Goal: Task Accomplishment & Management: Use online tool/utility

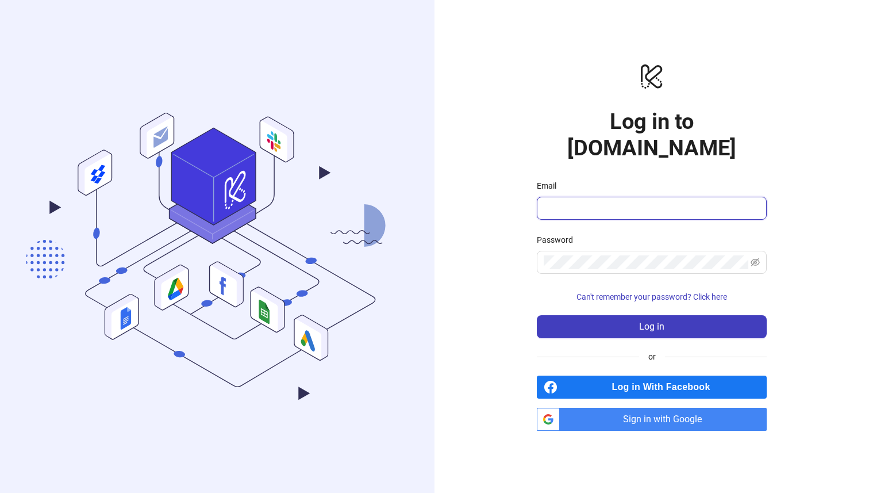
click at [619, 201] on input "Email" at bounding box center [651, 208] width 214 height 14
click at [569, 257] on span at bounding box center [652, 262] width 230 height 23
click at [593, 410] on span "Sign in with Google" at bounding box center [665, 419] width 202 height 23
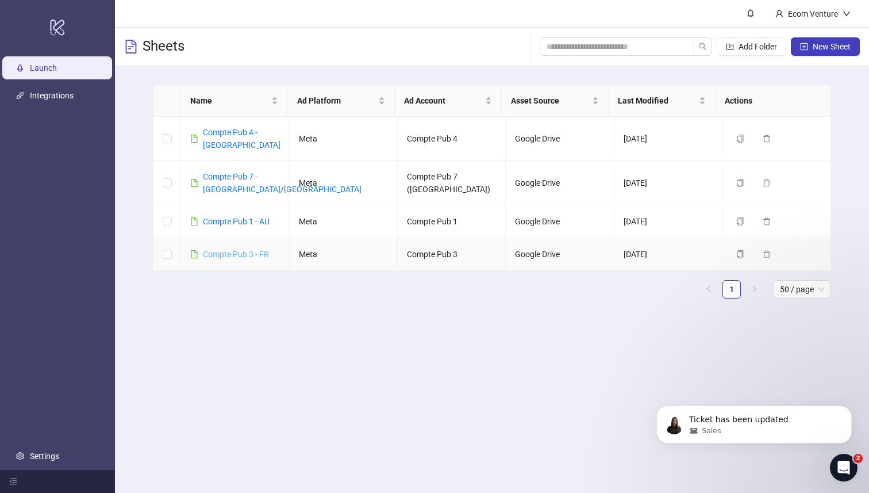
click at [223, 249] on link "Compte Pub 3 - FR" at bounding box center [236, 253] width 66 height 9
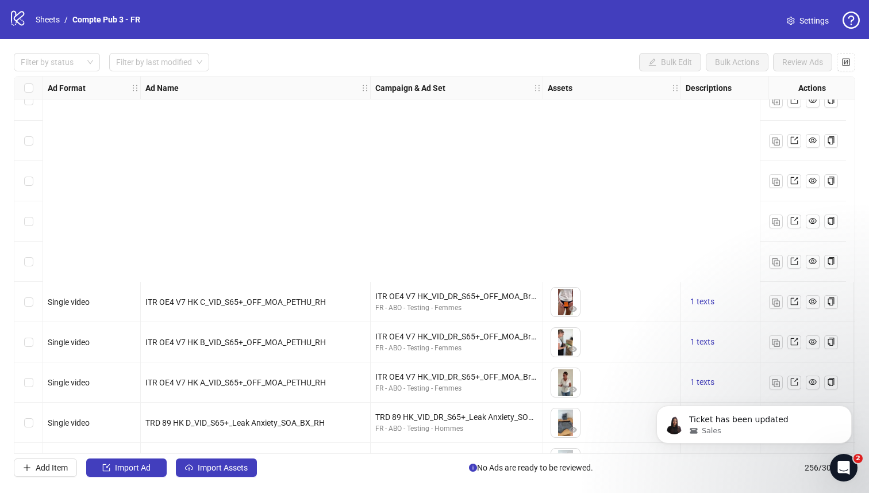
scroll to position [9952, 0]
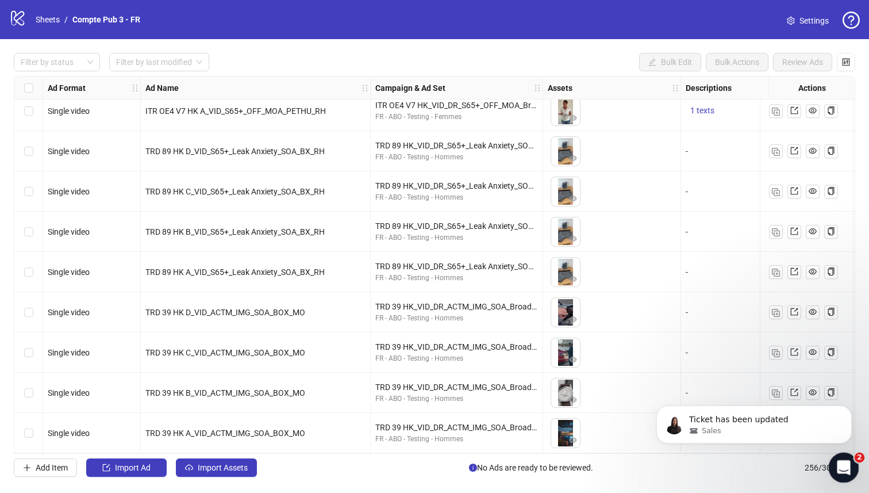
click at [842, 473] on icon "Open Intercom Messenger" at bounding box center [842, 465] width 19 height 19
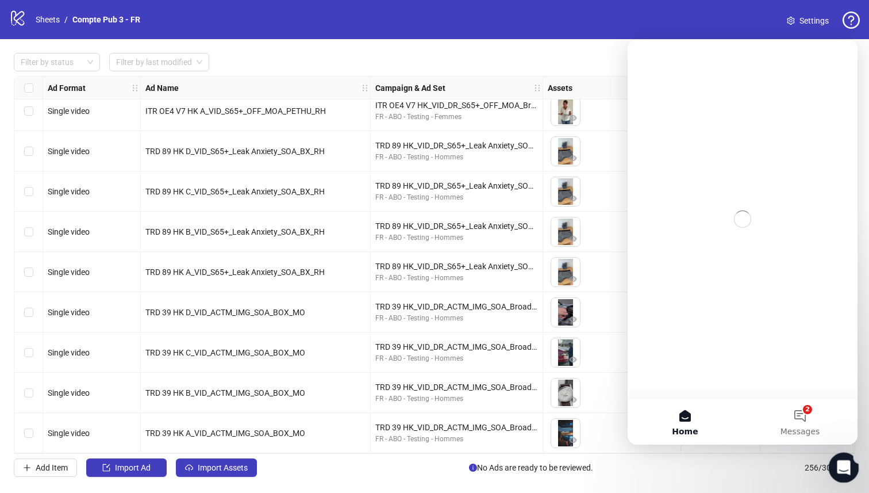
scroll to position [0, 0]
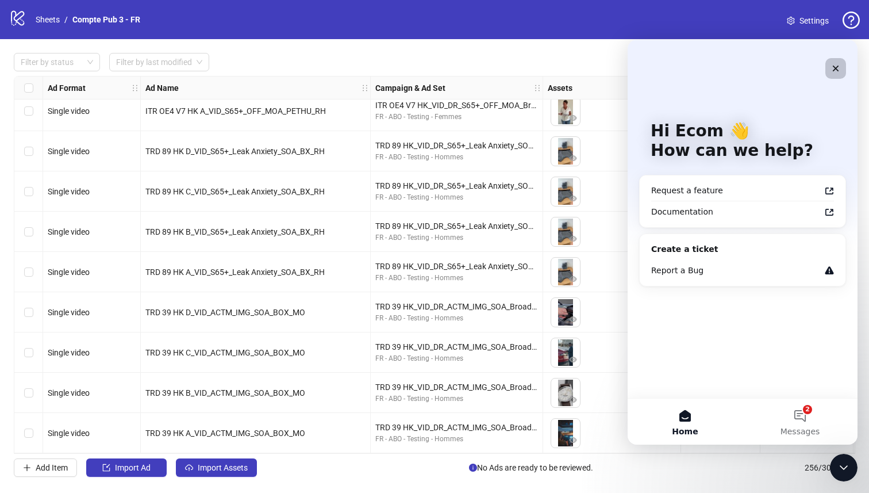
click at [834, 71] on icon "Close" at bounding box center [835, 68] width 9 height 9
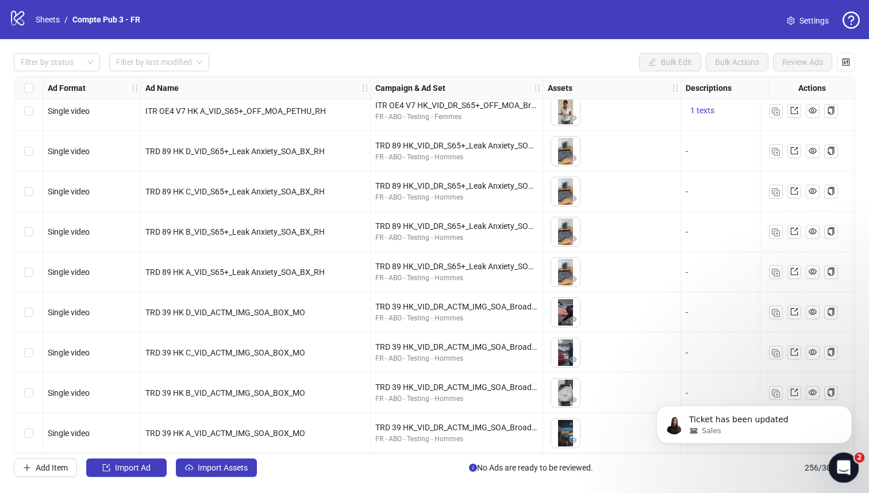
click at [837, 462] on icon "Open Intercom Messenger" at bounding box center [842, 465] width 19 height 19
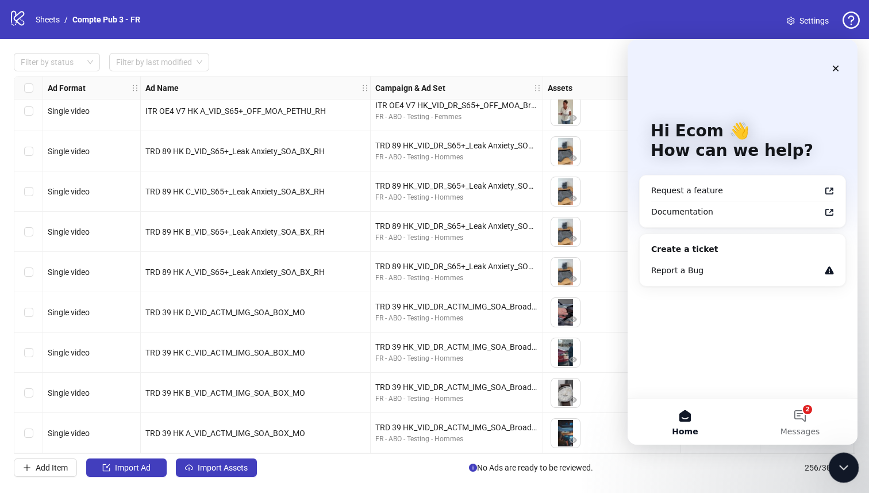
click at [838, 463] on icon "Close Intercom Messenger" at bounding box center [842, 466] width 14 height 14
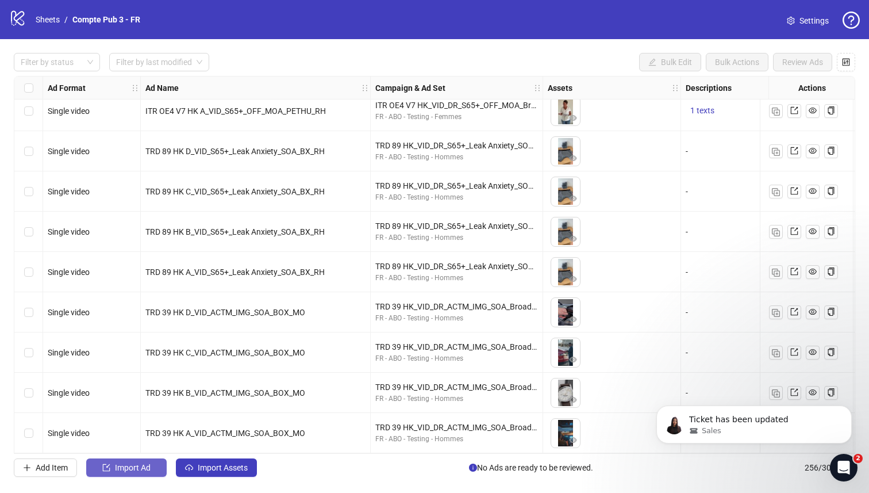
click at [152, 464] on button "Import Ad" at bounding box center [126, 467] width 80 height 18
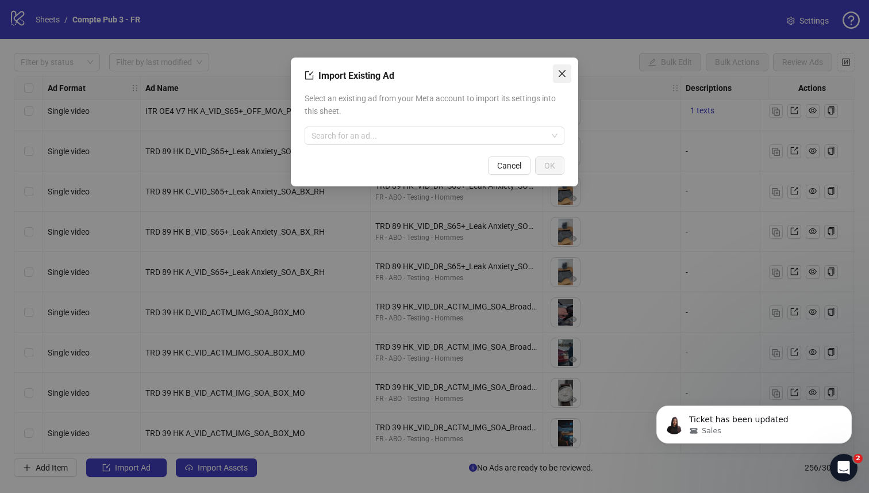
click at [566, 71] on icon "close" at bounding box center [562, 73] width 9 height 9
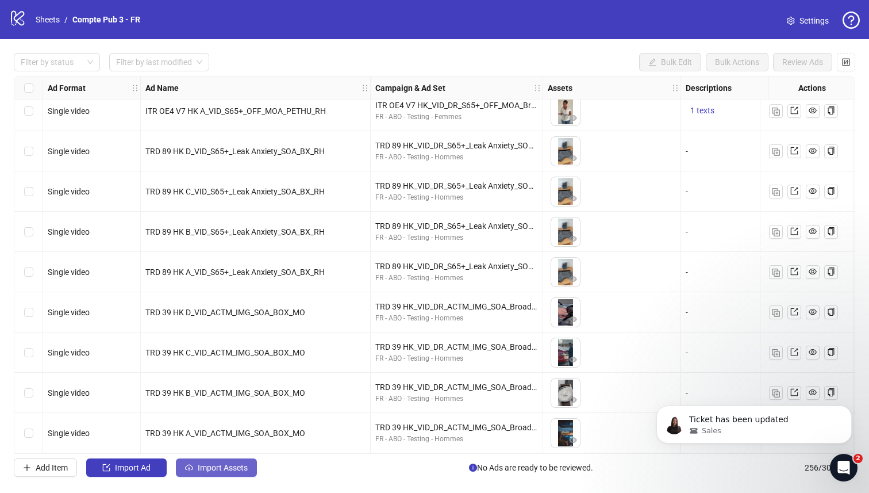
click at [201, 467] on span "Import Assets" at bounding box center [223, 467] width 50 height 9
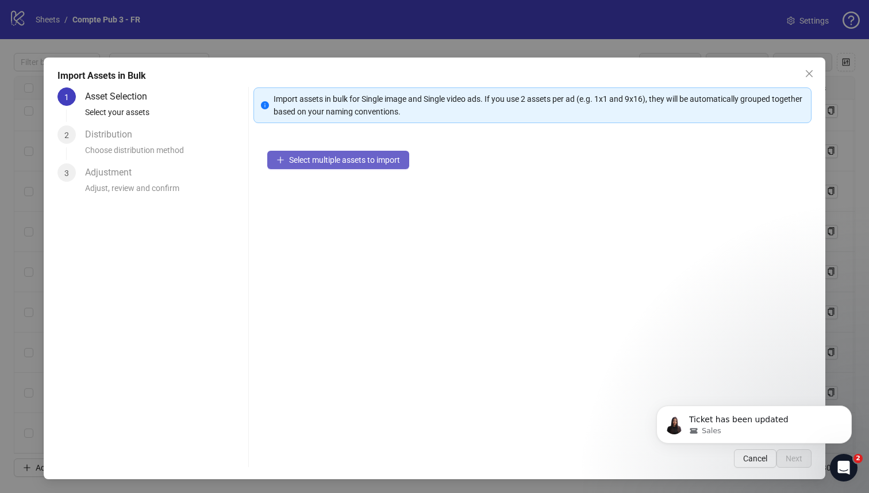
click at [317, 164] on span "Select multiple assets to import" at bounding box center [344, 159] width 111 height 9
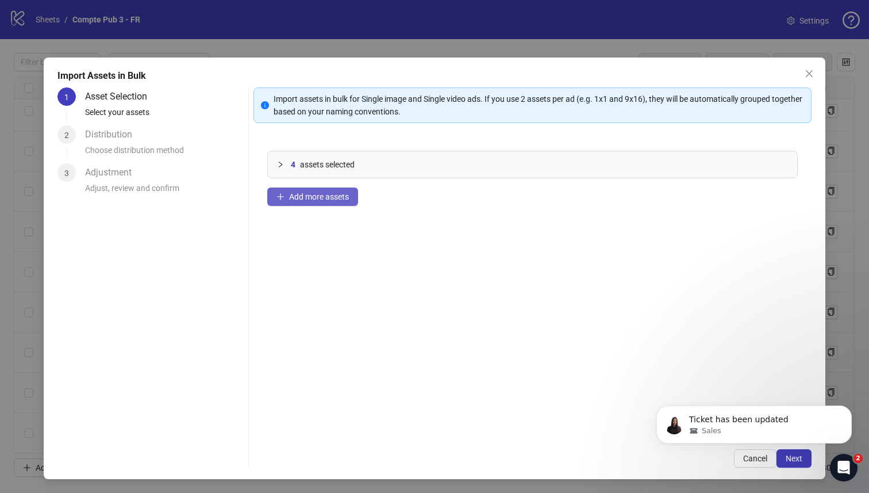
click at [319, 197] on span "Add more assets" at bounding box center [319, 196] width 60 height 9
click at [780, 461] on html "Ticket has been updated Sales" at bounding box center [754, 421] width 230 height 80
click at [793, 462] on span "Next" at bounding box center [794, 458] width 17 height 9
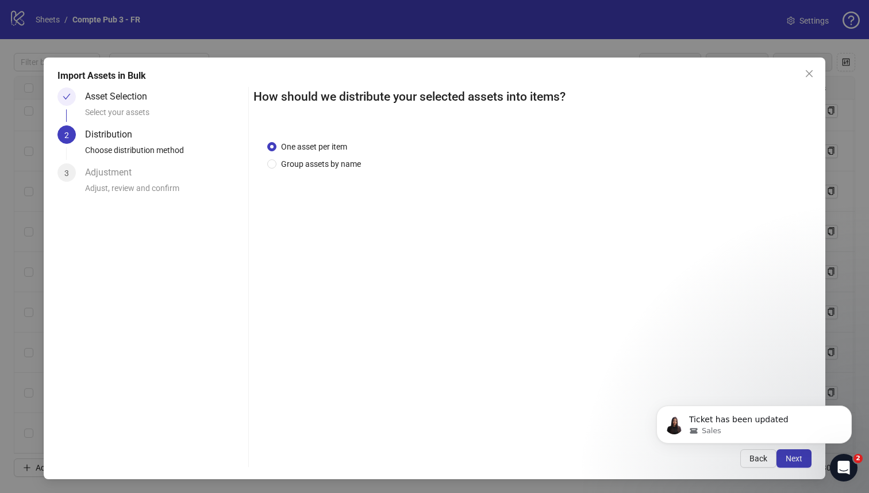
click at [774, 456] on body "Ticket has been updated Sales" at bounding box center [754, 421] width 221 height 71
click at [784, 460] on html "Ticket has been updated Sales" at bounding box center [754, 421] width 230 height 80
click at [847, 461] on icon "Open Intercom Messenger" at bounding box center [842, 465] width 19 height 19
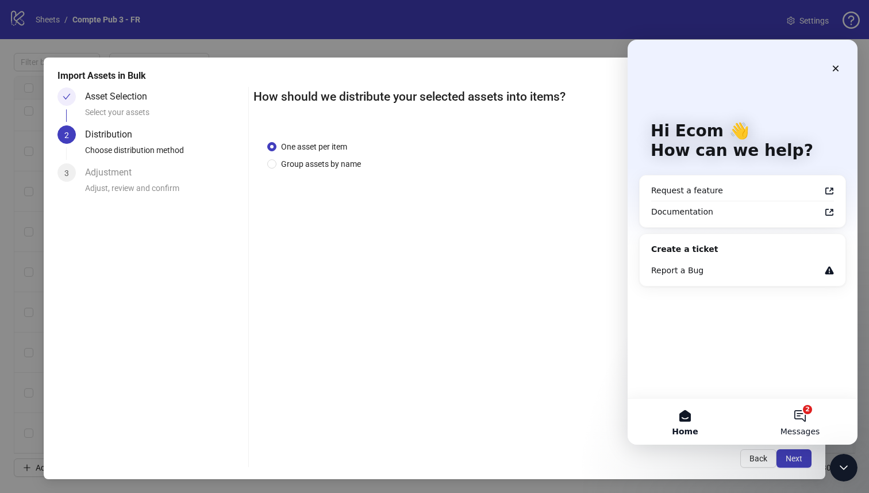
click at [795, 422] on button "2 Messages" at bounding box center [800, 421] width 115 height 46
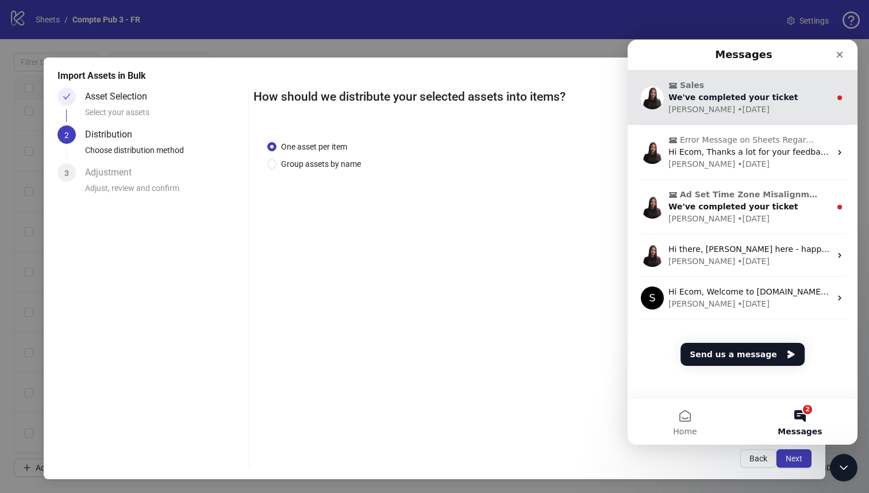
click at [778, 112] on div "[PERSON_NAME] • [DATE]" at bounding box center [750, 109] width 162 height 12
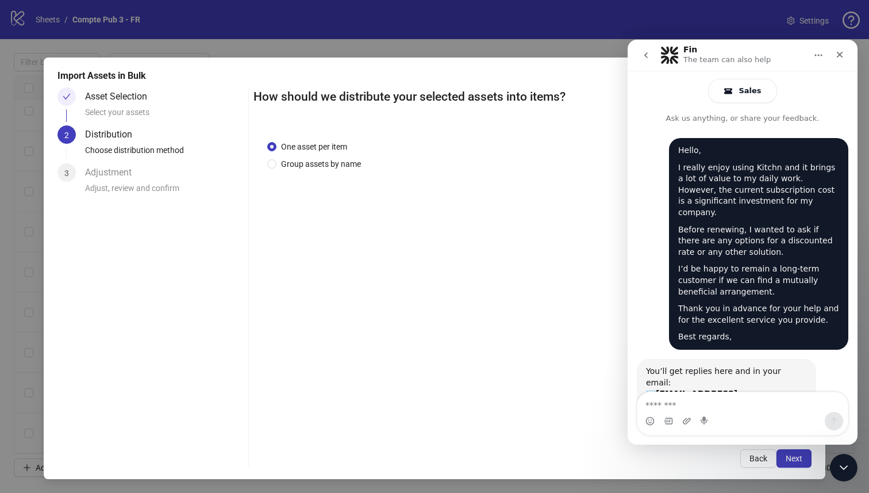
scroll to position [53, 0]
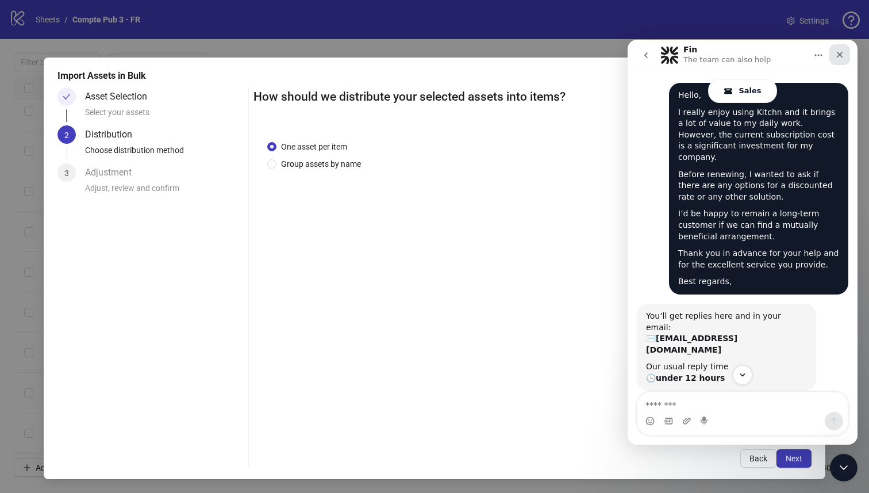
click at [841, 57] on icon "Close" at bounding box center [839, 54] width 9 height 9
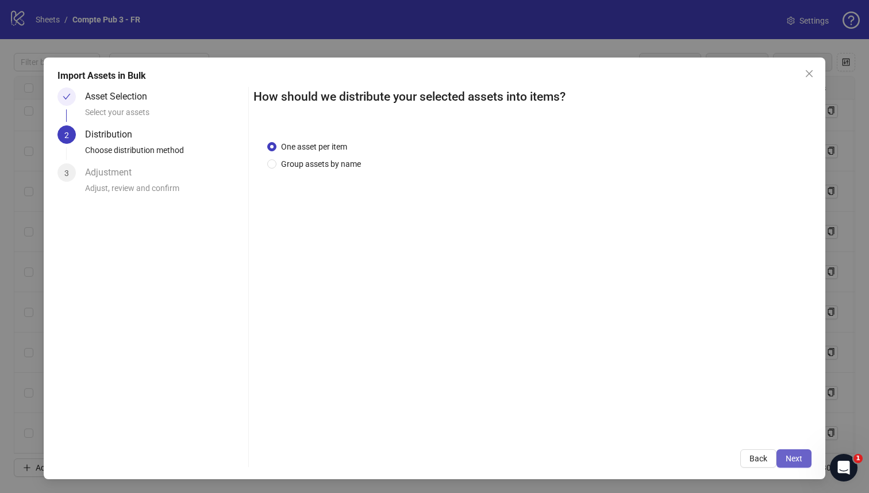
click at [788, 458] on span "Next" at bounding box center [794, 458] width 17 height 9
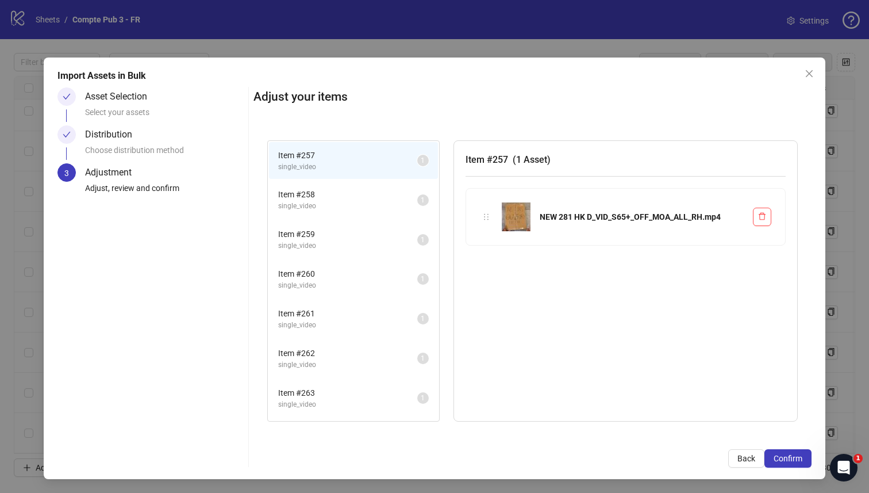
click at [330, 195] on span "Item # 258" at bounding box center [347, 194] width 139 height 13
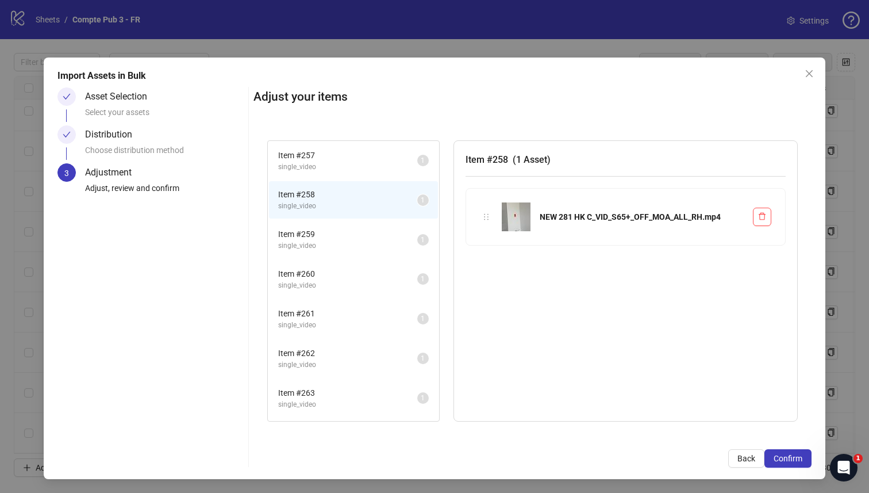
click at [327, 232] on span "Item # 259" at bounding box center [347, 234] width 139 height 13
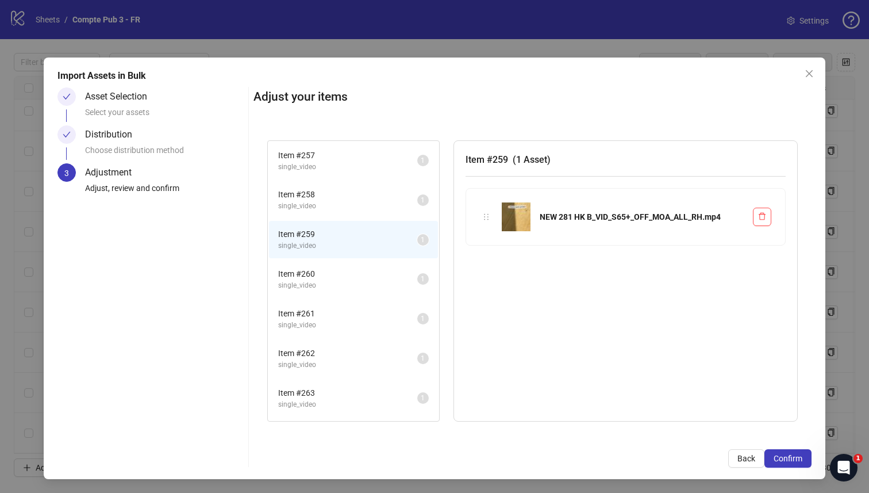
click at [327, 264] on li "Item # 260 single_video 1" at bounding box center [353, 278] width 169 height 37
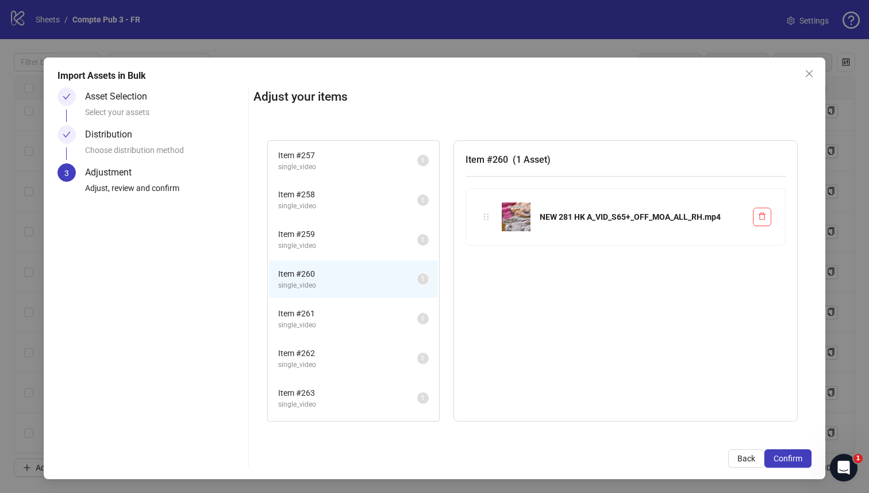
click at [331, 304] on li "Item # 261 single_video 1" at bounding box center [353, 318] width 169 height 37
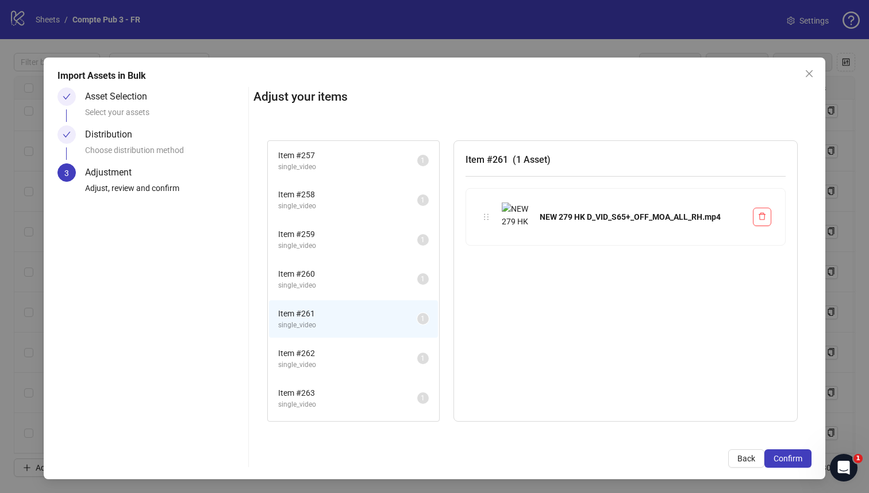
click at [334, 343] on li "Item # 262 single_video 1" at bounding box center [353, 358] width 169 height 37
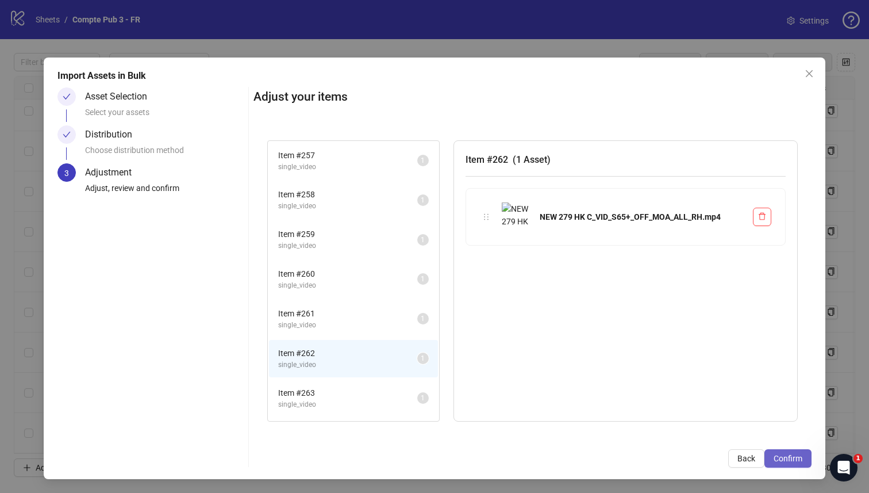
click at [789, 461] on span "Confirm" at bounding box center [788, 458] width 29 height 9
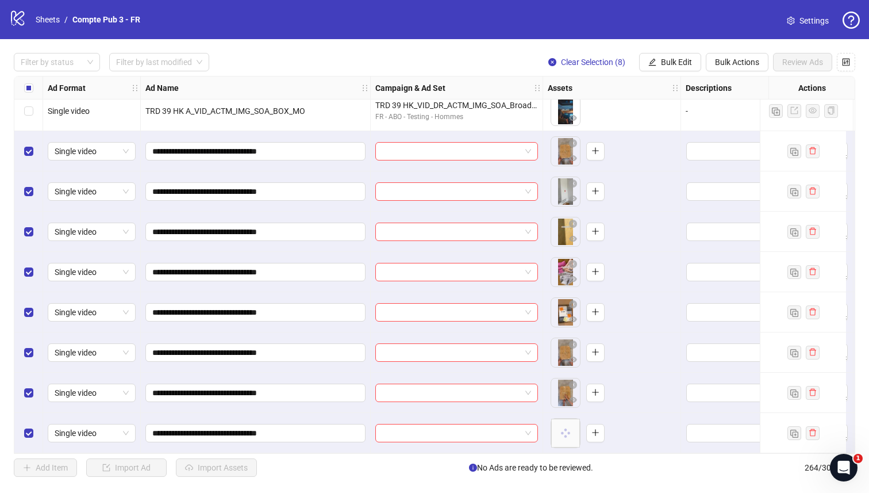
scroll to position [10202, 0]
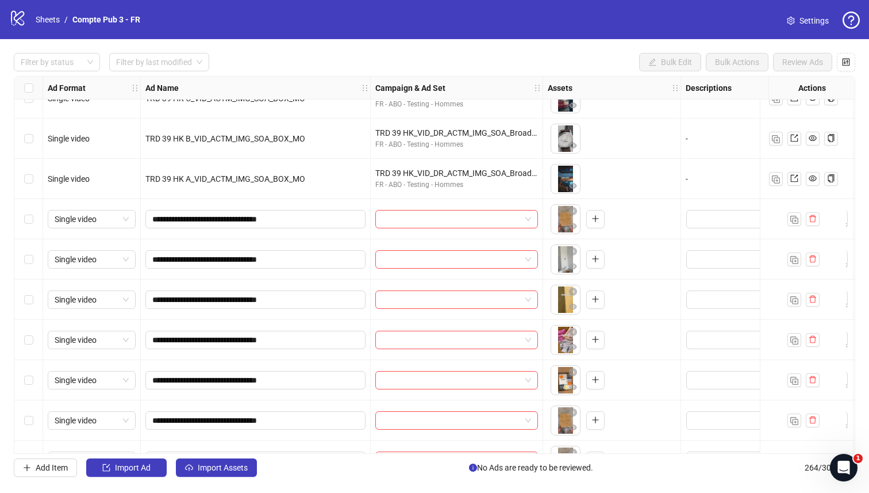
click at [33, 218] on div "Select row 257" at bounding box center [28, 219] width 29 height 40
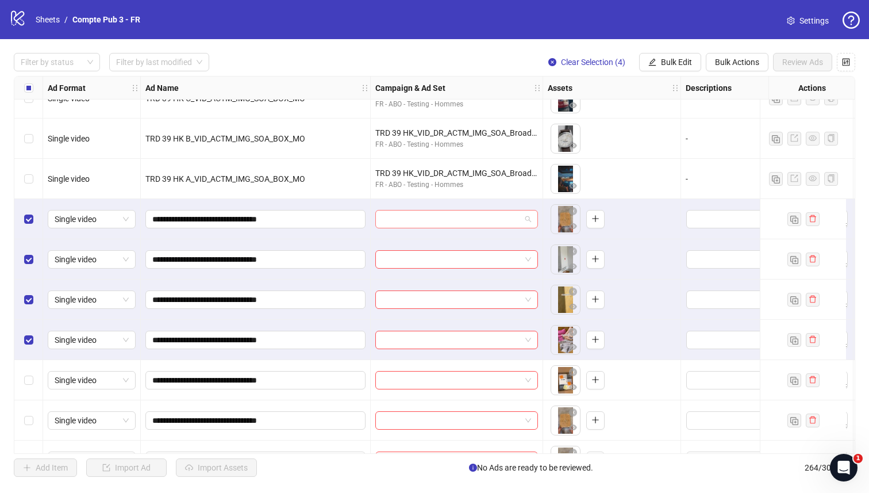
click at [529, 221] on span at bounding box center [456, 218] width 149 height 17
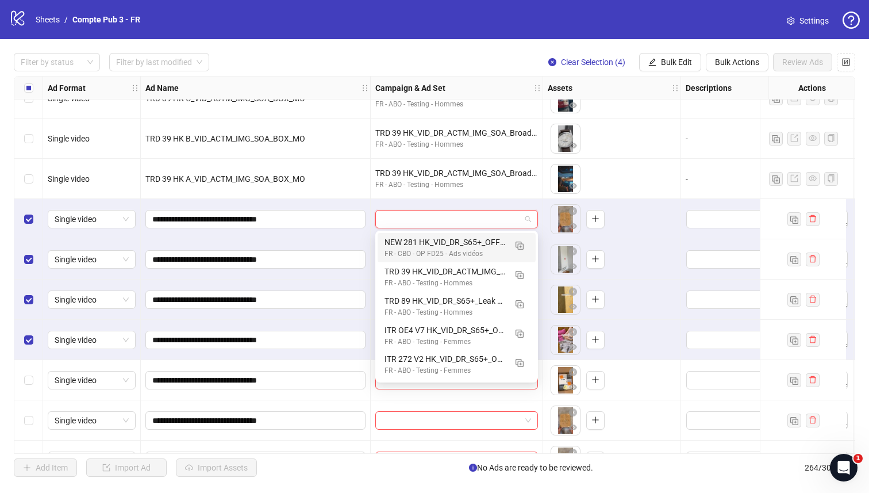
click at [441, 248] on div "FR - CBO - OP FD25 - Ads vidéos" at bounding box center [445, 253] width 121 height 11
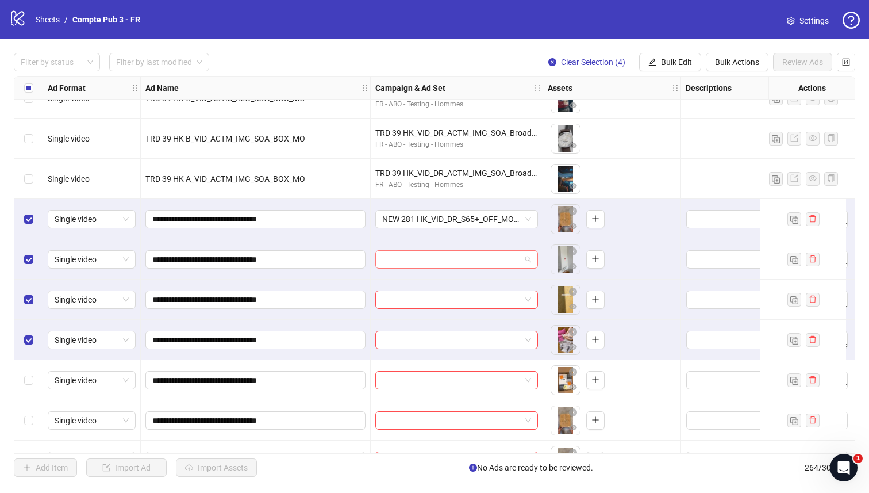
click at [466, 257] on input "search" at bounding box center [451, 259] width 139 height 17
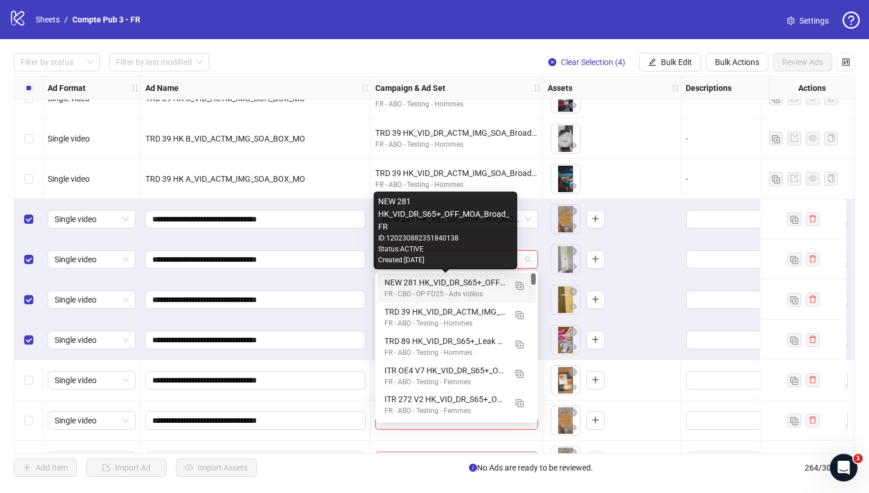
click at [448, 287] on div "NEW 281 HK_VID_DR_S65+_OFF_MOA_Broad_FR" at bounding box center [445, 282] width 121 height 13
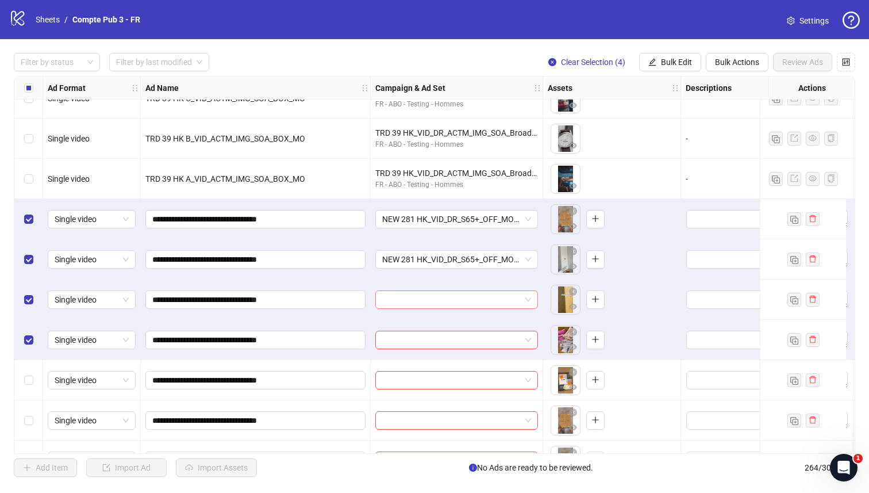
click at [432, 305] on input "search" at bounding box center [451, 299] width 139 height 17
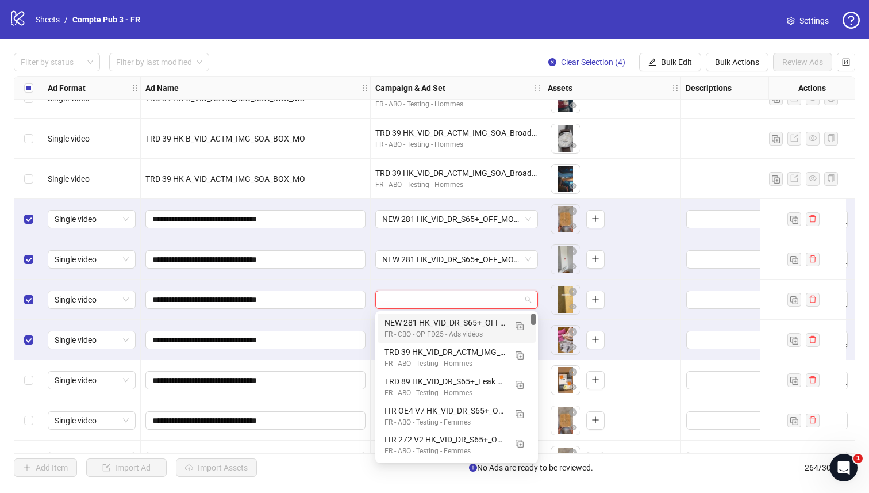
click at [423, 321] on div "NEW 281 HK_VID_DR_S65+_OFF_MOA_Broad_FR" at bounding box center [445, 322] width 121 height 13
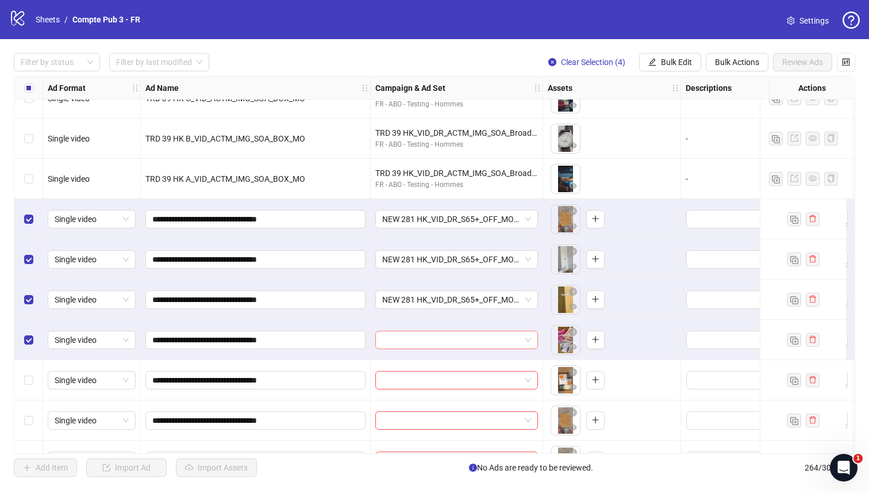
click at [409, 335] on input "search" at bounding box center [451, 339] width 139 height 17
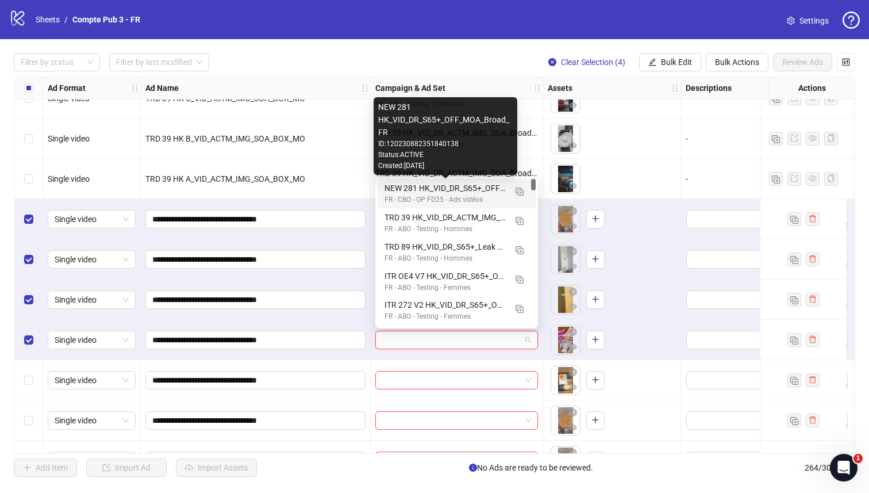
click at [482, 188] on div "NEW 281 HK_VID_DR_S65+_OFF_MOA_Broad_FR" at bounding box center [445, 188] width 121 height 13
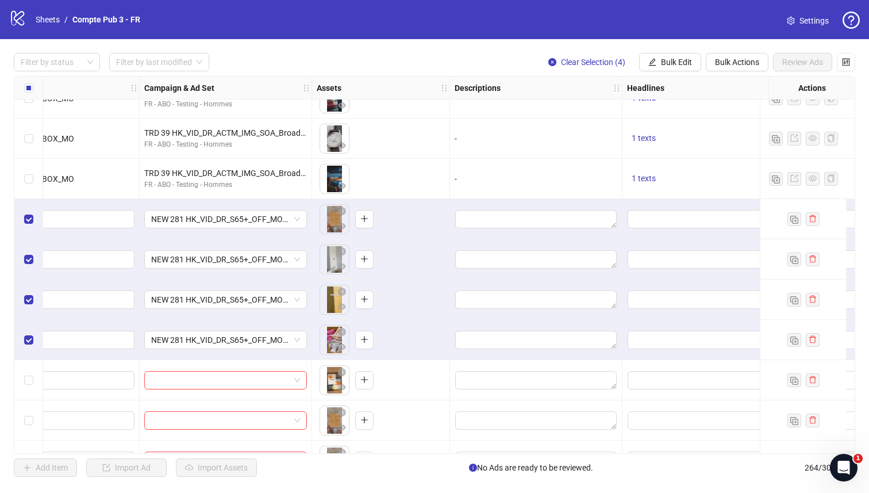
scroll to position [10202, 258]
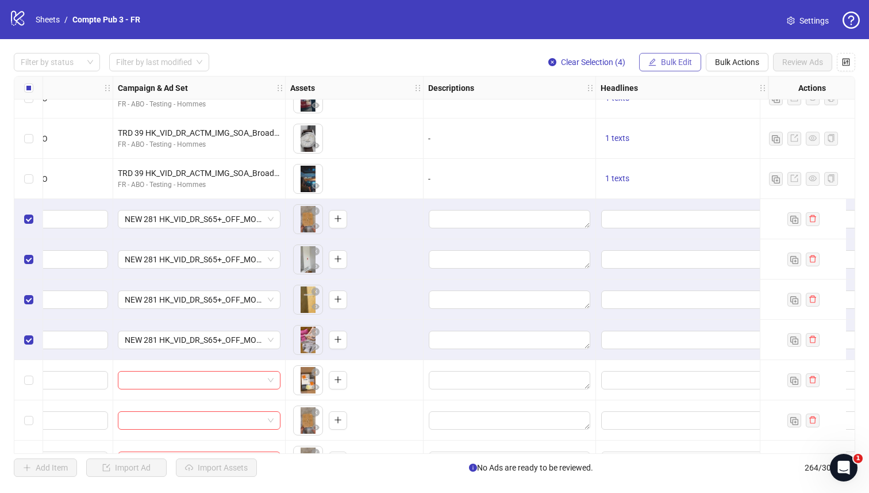
click at [669, 63] on span "Bulk Edit" at bounding box center [676, 61] width 31 height 9
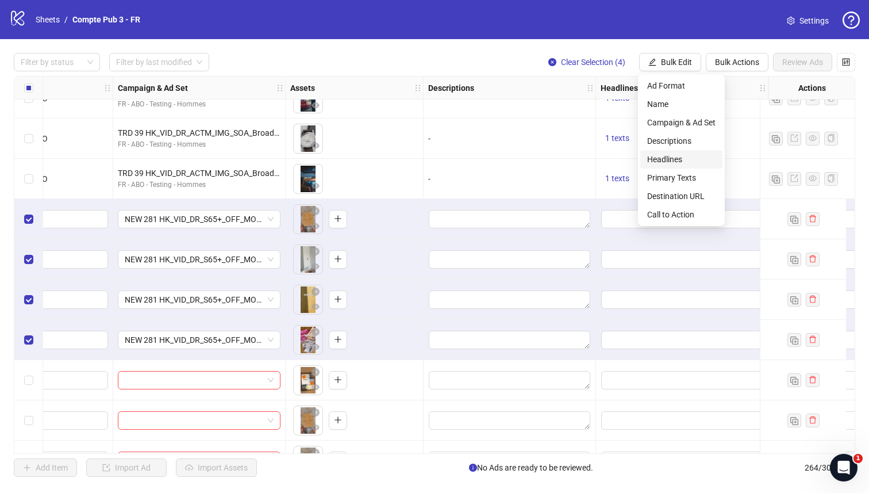
click at [665, 156] on span "Headlines" at bounding box center [681, 159] width 68 height 13
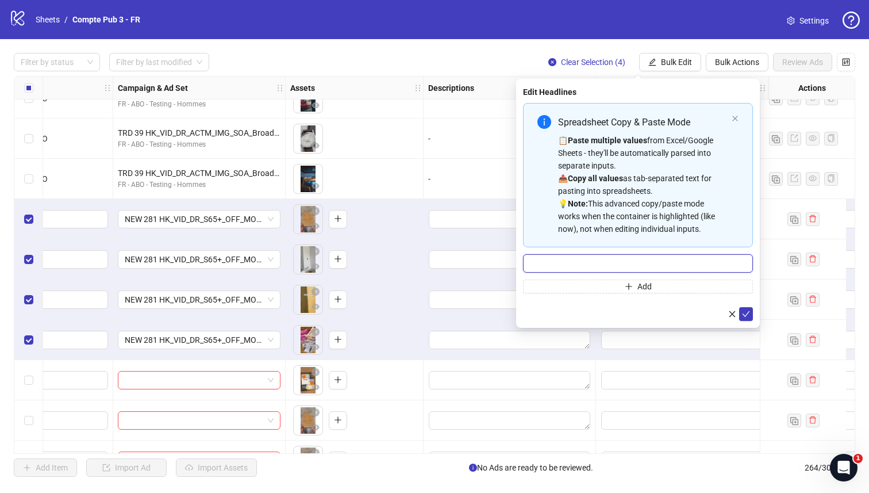
click at [579, 263] on input "Multi-input container - paste or copy values" at bounding box center [638, 263] width 230 height 18
paste input "**********"
type input "**********"
click at [748, 313] on icon "check" at bounding box center [746, 314] width 8 height 8
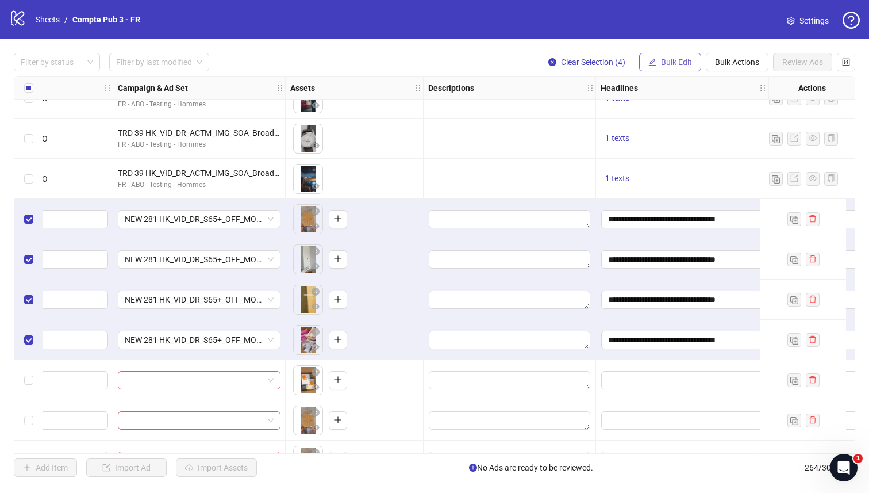
click at [678, 61] on span "Bulk Edit" at bounding box center [676, 61] width 31 height 9
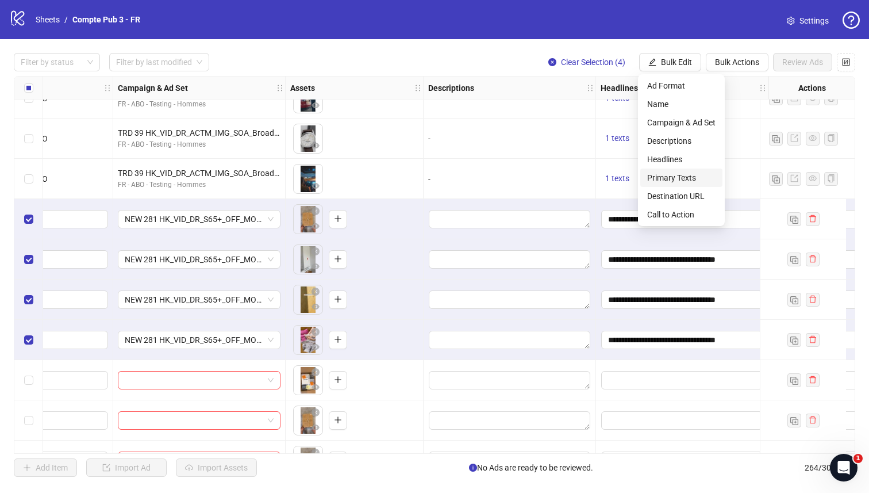
click at [662, 174] on span "Primary Texts" at bounding box center [681, 177] width 68 height 13
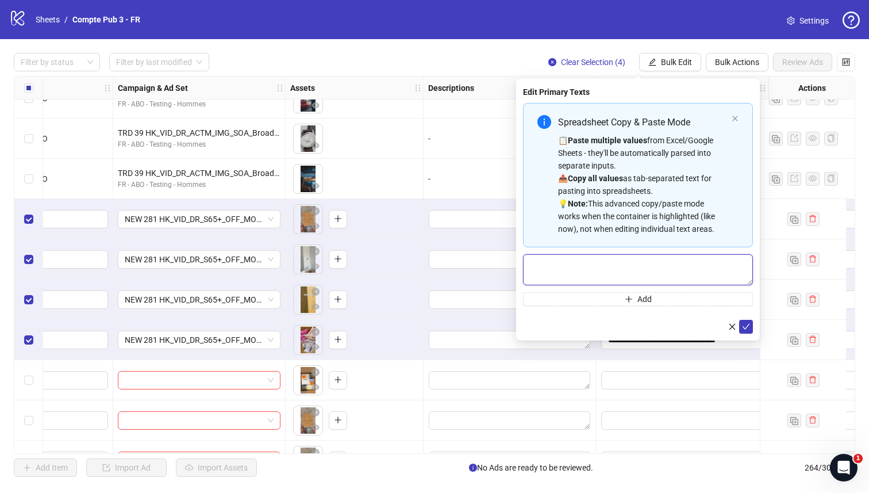
click at [571, 267] on textarea "Multi-text input container - paste or copy values" at bounding box center [638, 269] width 230 height 31
paste textarea "**********"
type textarea "**********"
click at [750, 327] on icon "check" at bounding box center [746, 326] width 8 height 8
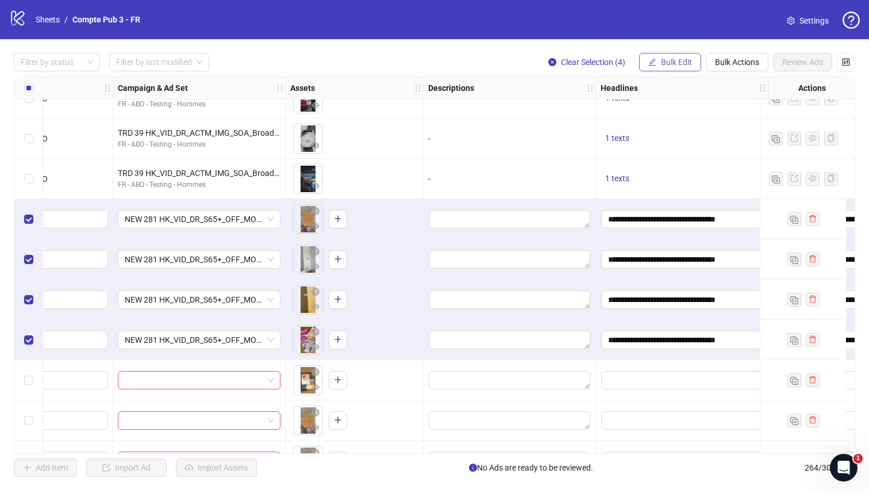
click at [668, 60] on span "Bulk Edit" at bounding box center [676, 61] width 31 height 9
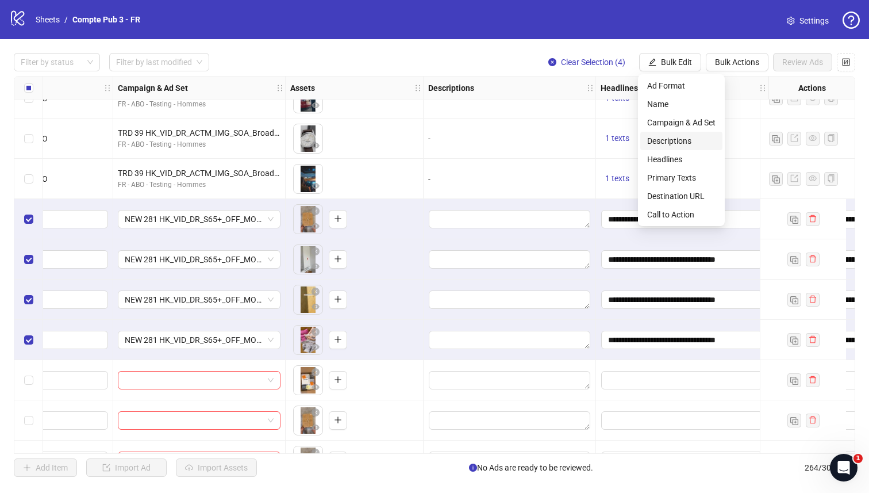
click at [671, 136] on span "Descriptions" at bounding box center [681, 141] width 68 height 13
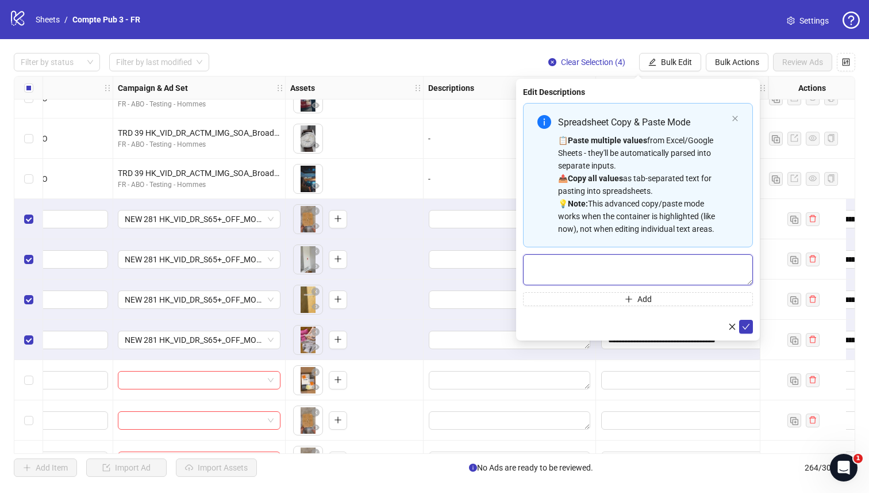
click at [562, 264] on textarea "Multi-text input container - paste or copy values" at bounding box center [638, 269] width 230 height 31
paste textarea "**********"
type textarea "**********"
click at [747, 326] on icon "check" at bounding box center [746, 327] width 7 height 6
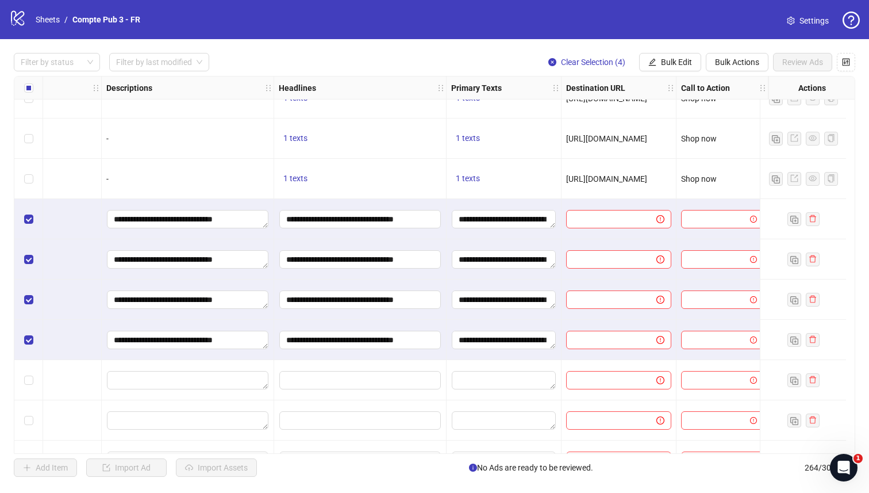
scroll to position [10202, 588]
click at [671, 60] on span "Bulk Edit" at bounding box center [676, 61] width 31 height 9
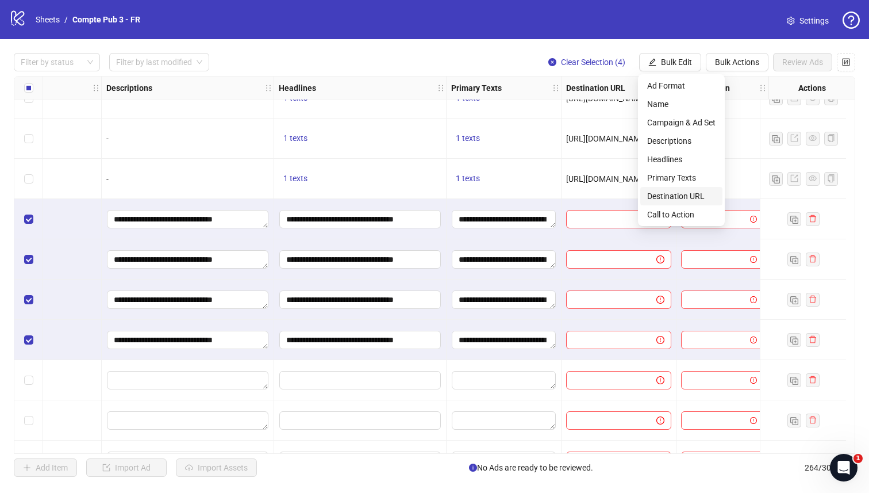
click at [661, 196] on span "Destination URL" at bounding box center [681, 196] width 68 height 13
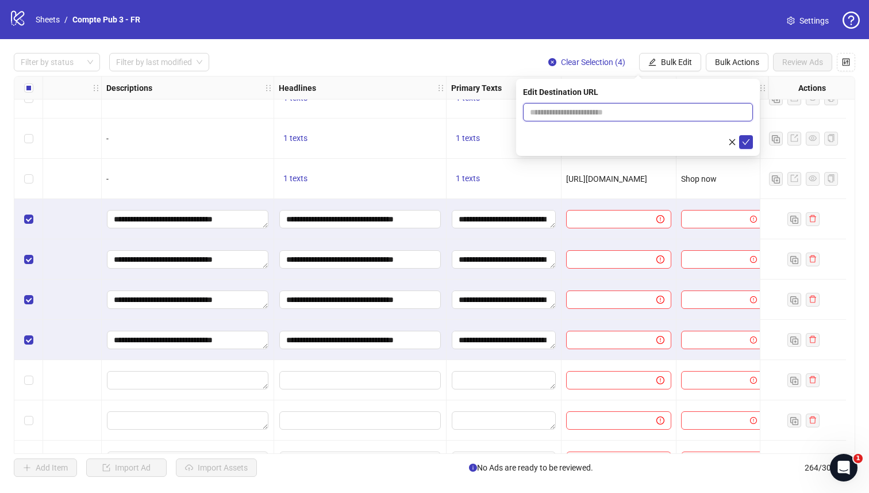
click at [604, 112] on input "text" at bounding box center [633, 112] width 207 height 13
paste input "**********"
type input "**********"
click at [749, 142] on icon "check" at bounding box center [746, 142] width 8 height 8
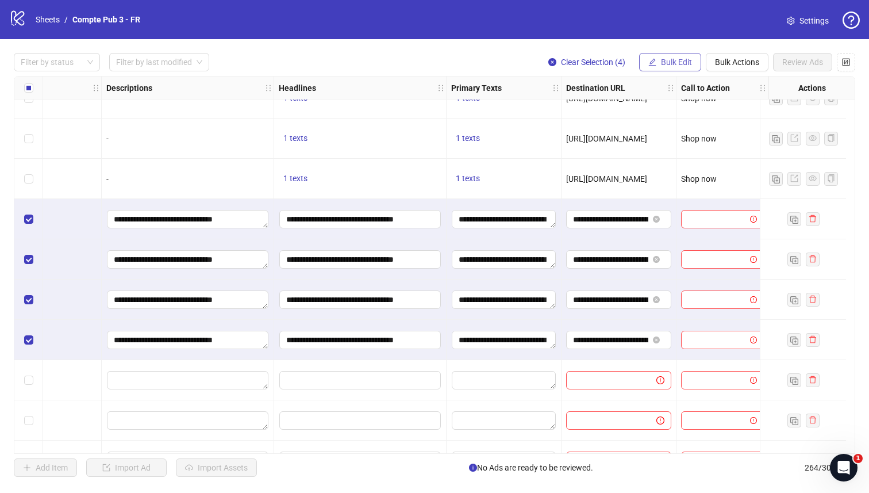
click at [673, 62] on span "Bulk Edit" at bounding box center [676, 61] width 31 height 9
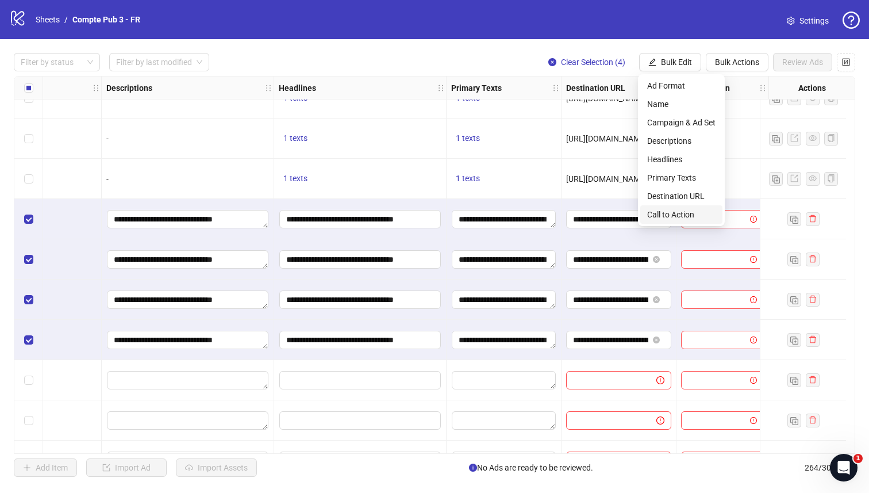
click at [675, 212] on span "Call to Action" at bounding box center [681, 214] width 68 height 13
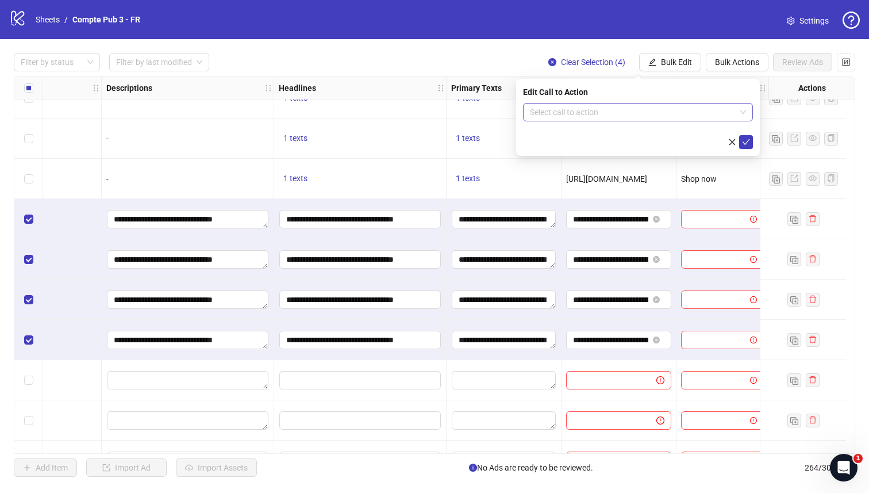
click at [685, 117] on input "search" at bounding box center [633, 111] width 206 height 17
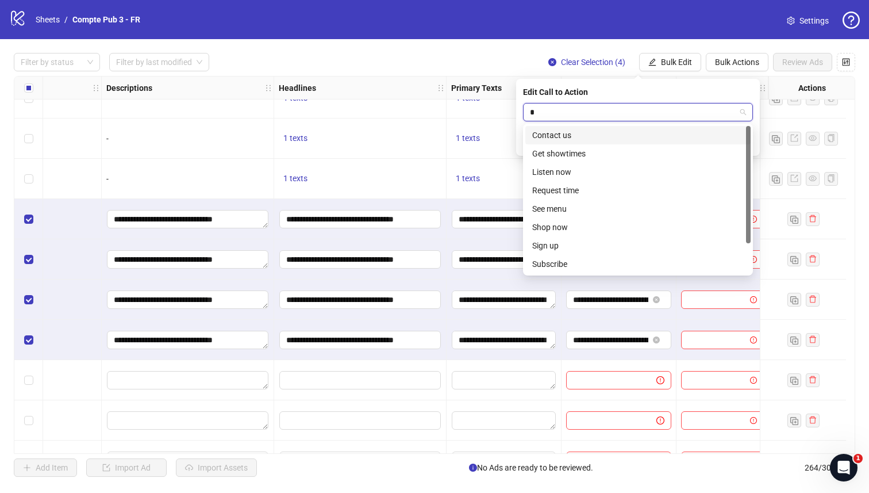
type input "**"
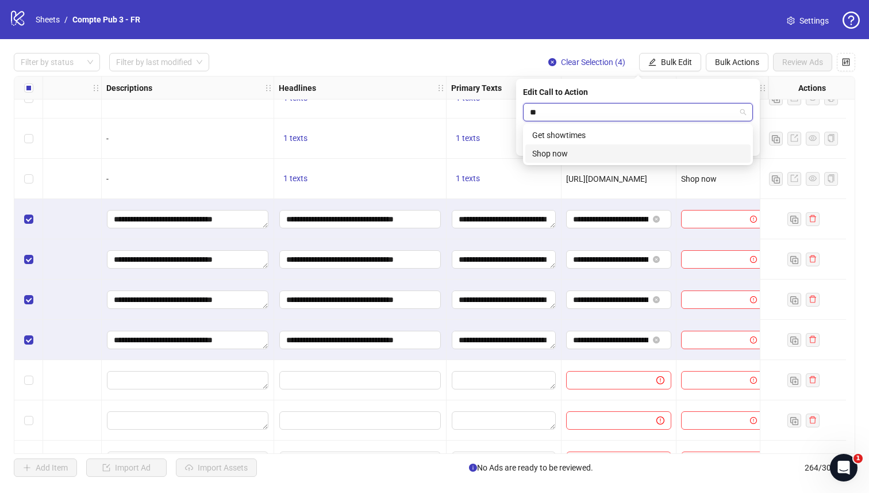
click at [624, 154] on div "Shop now" at bounding box center [638, 153] width 212 height 13
click at [743, 142] on icon "check" at bounding box center [746, 142] width 8 height 8
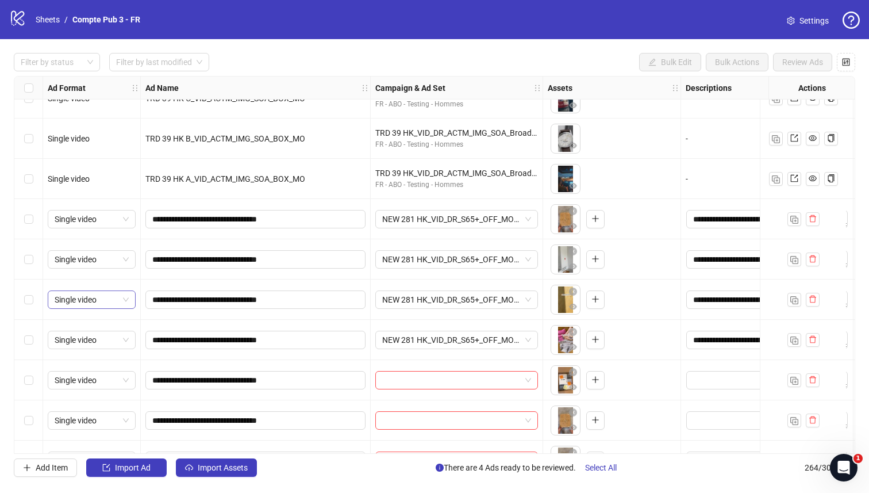
scroll to position [10274, 0]
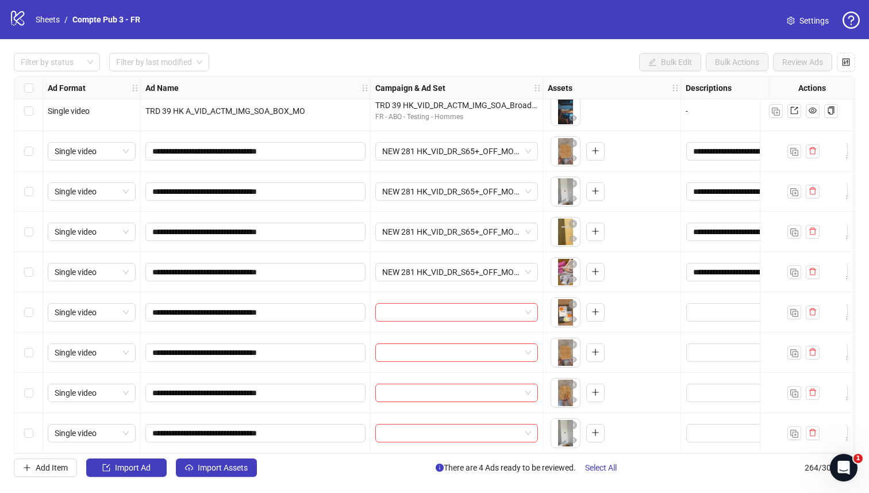
click at [35, 309] on div "Select row 261" at bounding box center [28, 312] width 29 height 40
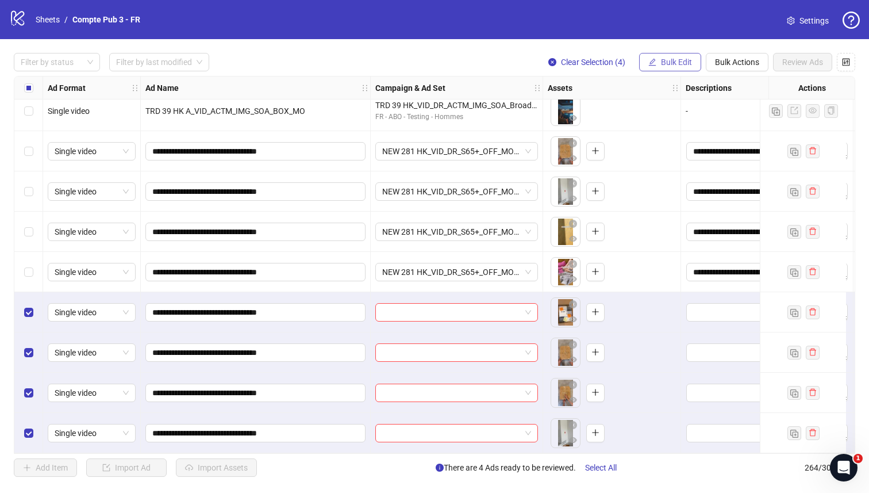
click at [671, 66] on span "Bulk Edit" at bounding box center [676, 61] width 31 height 9
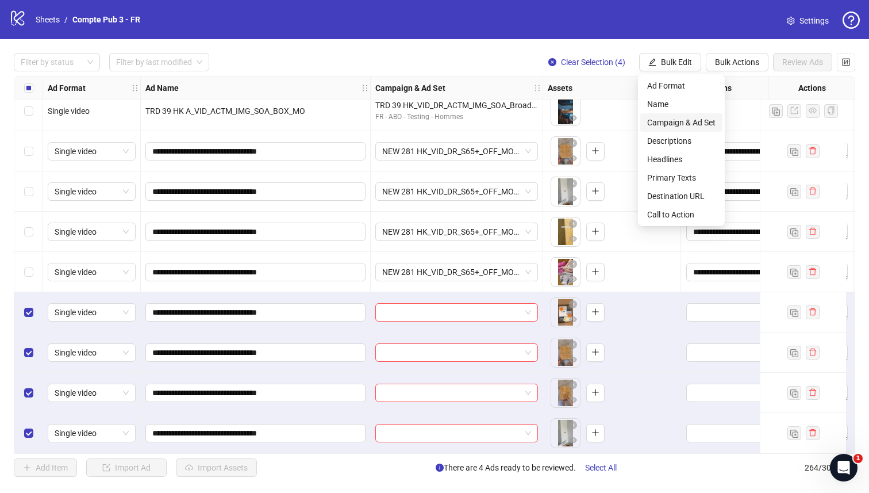
click at [672, 122] on span "Campaign & Ad Set" at bounding box center [681, 122] width 68 height 13
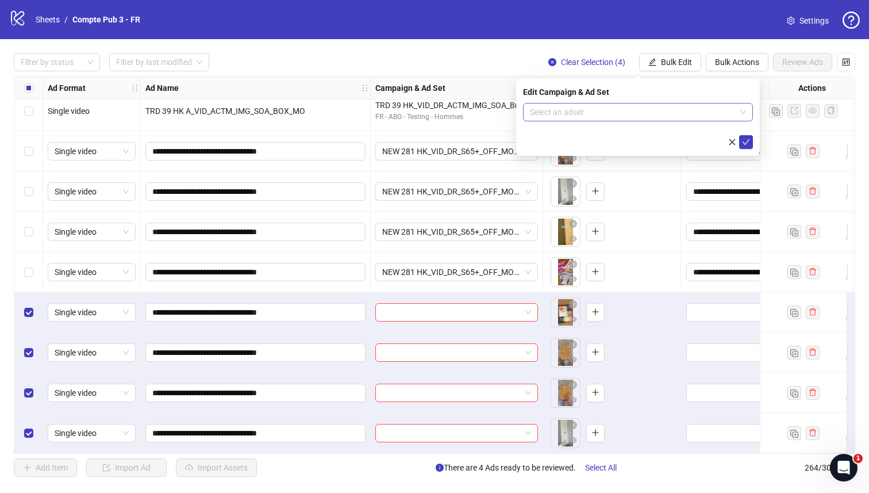
click at [716, 113] on input "search" at bounding box center [633, 111] width 206 height 17
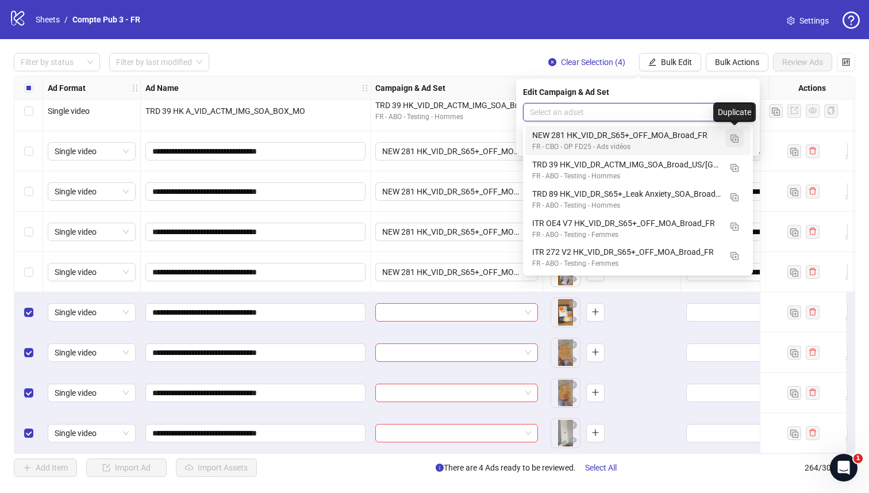
click at [736, 139] on img "button" at bounding box center [735, 139] width 8 height 8
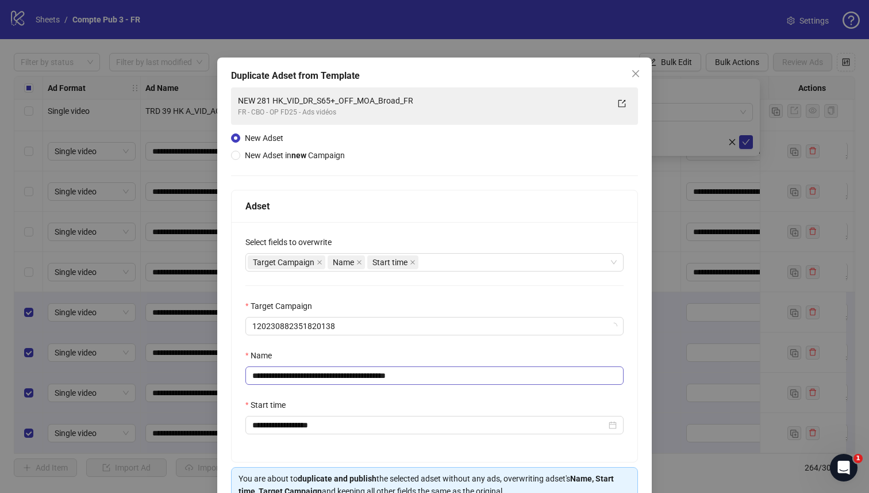
scroll to position [61, 0]
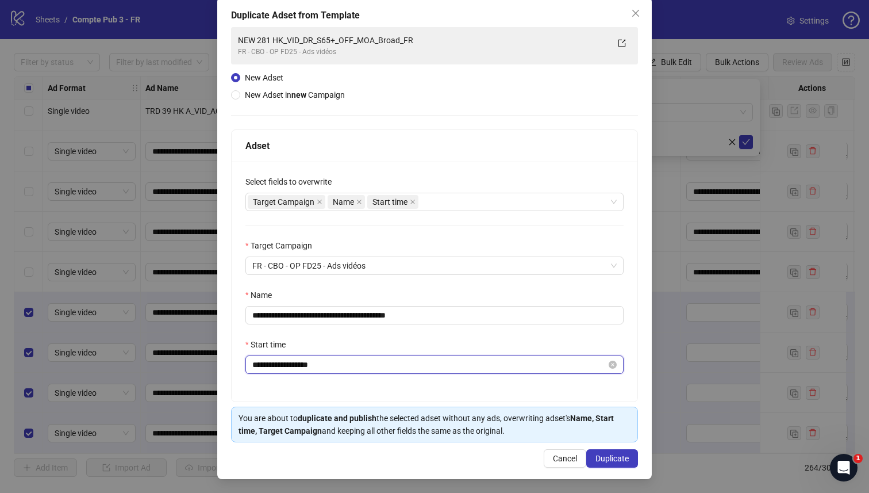
click at [345, 367] on input "**********" at bounding box center [429, 364] width 354 height 13
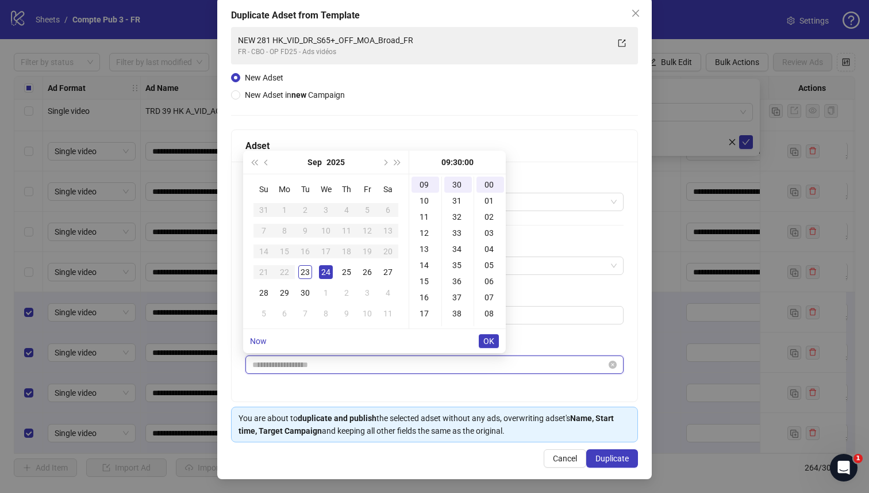
type input "**********"
click at [344, 370] on input "**********" at bounding box center [429, 364] width 354 height 13
click at [343, 390] on div "**********" at bounding box center [435, 282] width 406 height 240
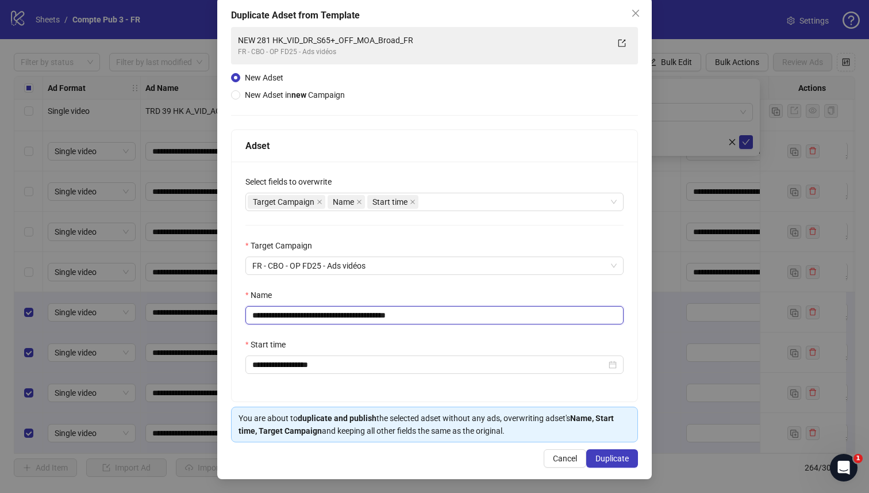
click at [373, 319] on input "**********" at bounding box center [434, 315] width 378 height 18
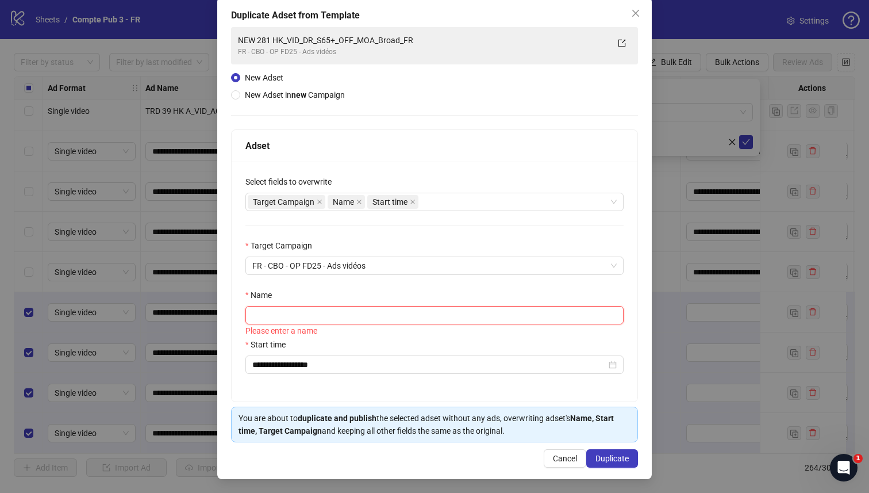
paste input "**********"
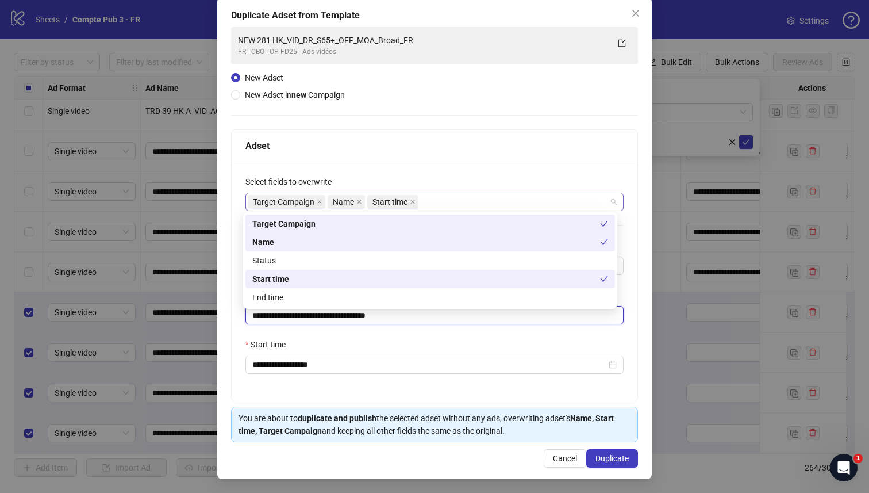
click at [435, 205] on div "Target Campaign Name Start time" at bounding box center [429, 202] width 362 height 16
type input "**********"
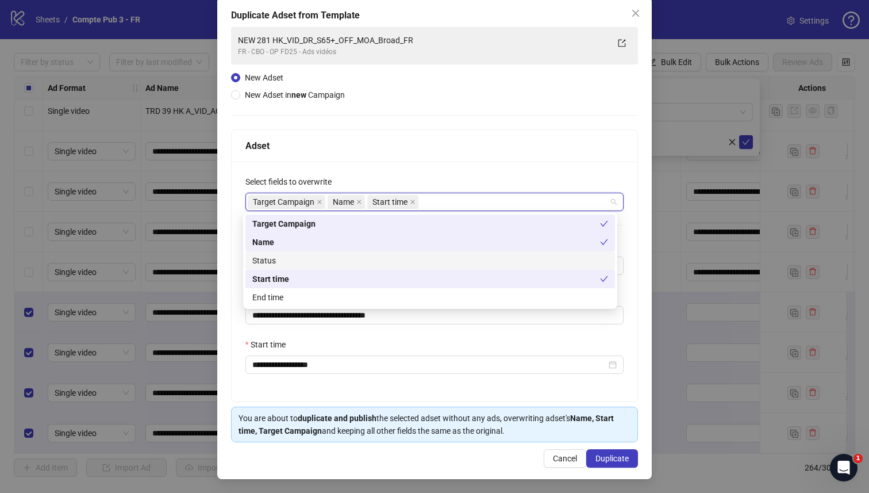
click at [354, 258] on div "Status" at bounding box center [430, 260] width 356 height 13
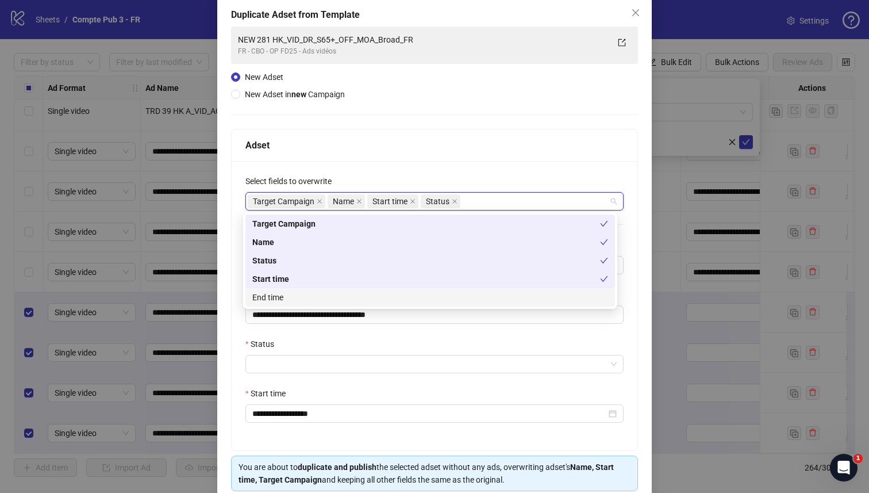
click at [333, 296] on div "End time" at bounding box center [430, 297] width 356 height 13
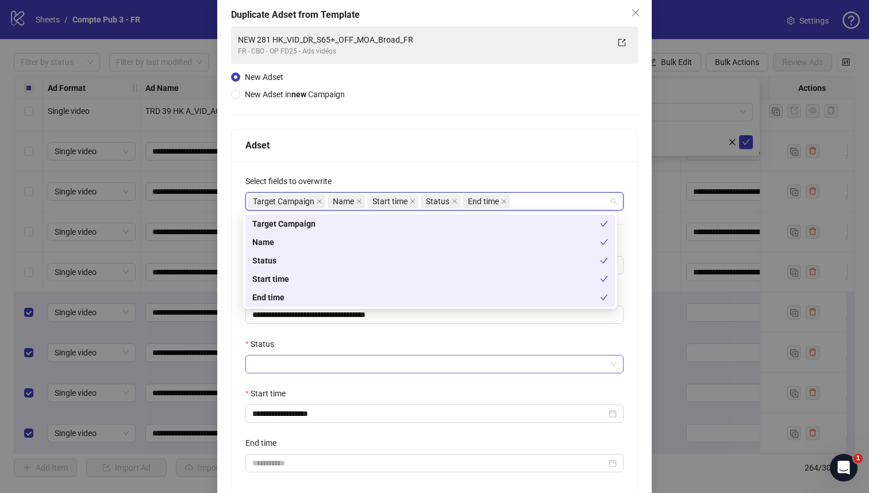
click at [294, 360] on input "Status" at bounding box center [429, 363] width 354 height 17
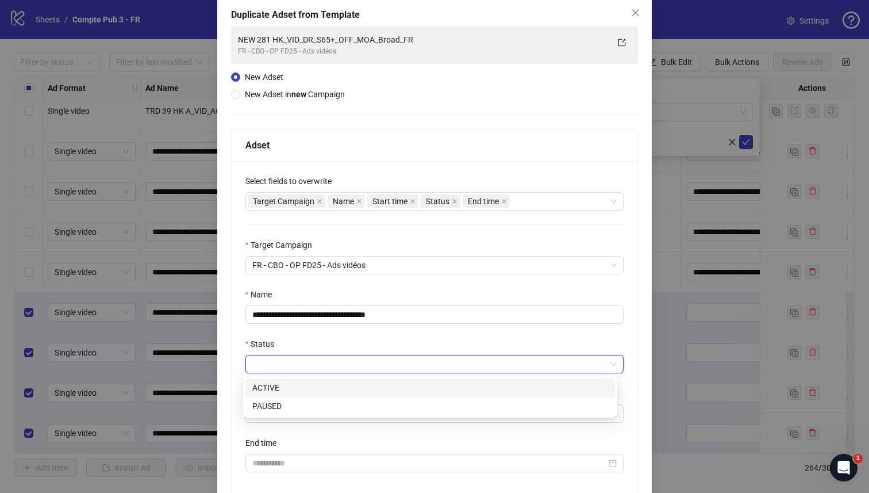
click at [276, 393] on div "ACTIVE" at bounding box center [430, 387] width 356 height 13
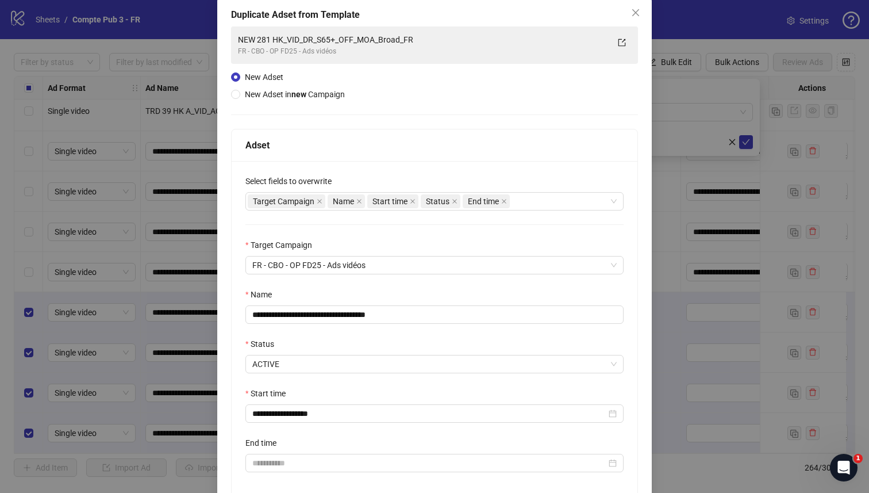
click at [327, 340] on div "Status" at bounding box center [434, 345] width 378 height 17
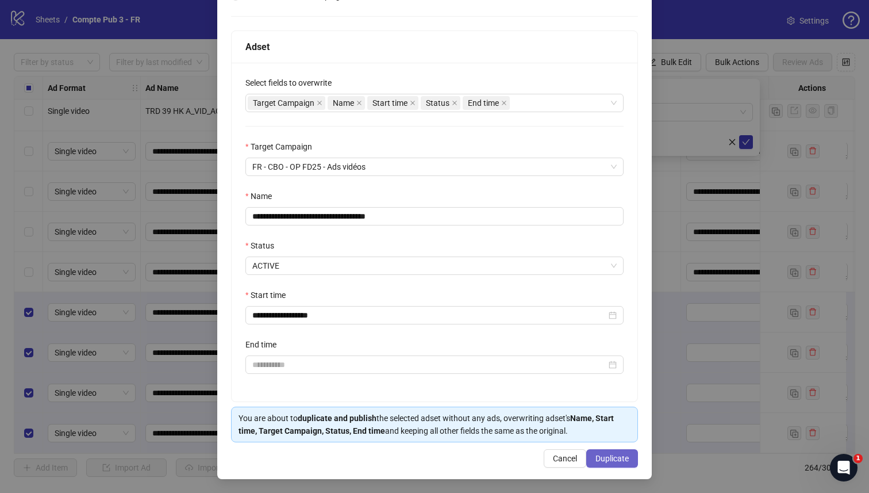
click at [596, 455] on span "Duplicate" at bounding box center [612, 458] width 33 height 9
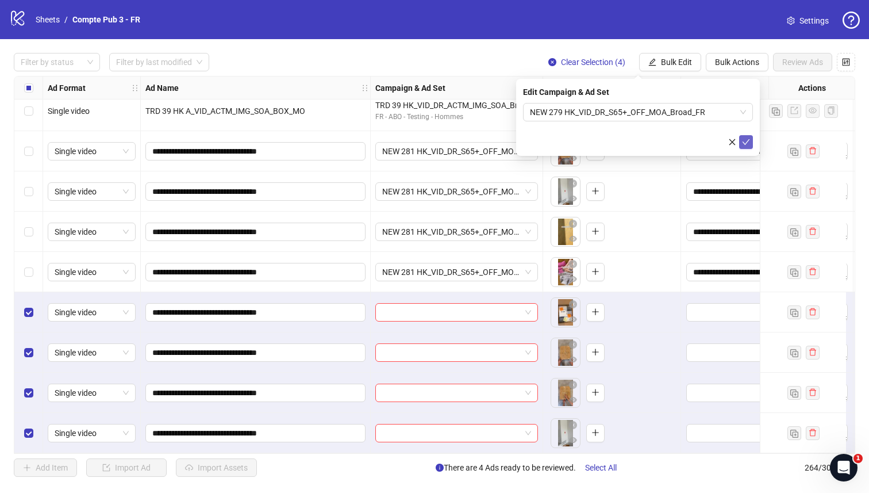
click at [748, 141] on icon "check" at bounding box center [746, 142] width 8 height 8
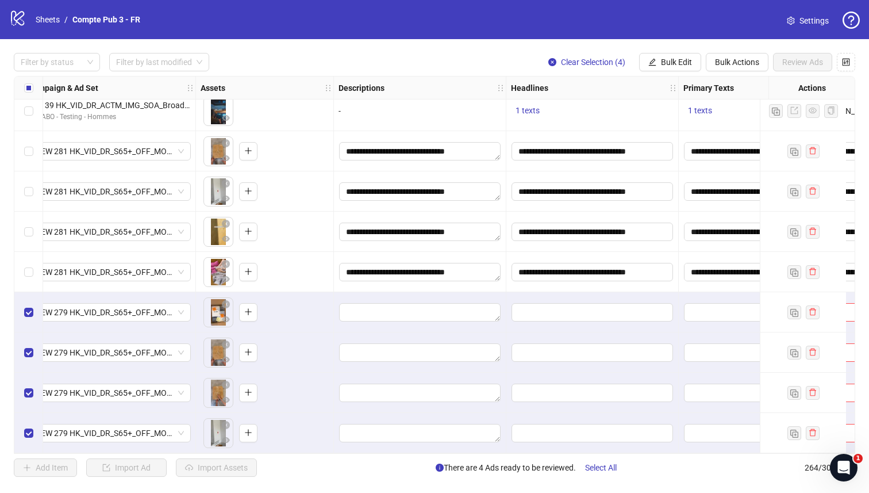
scroll to position [10274, 343]
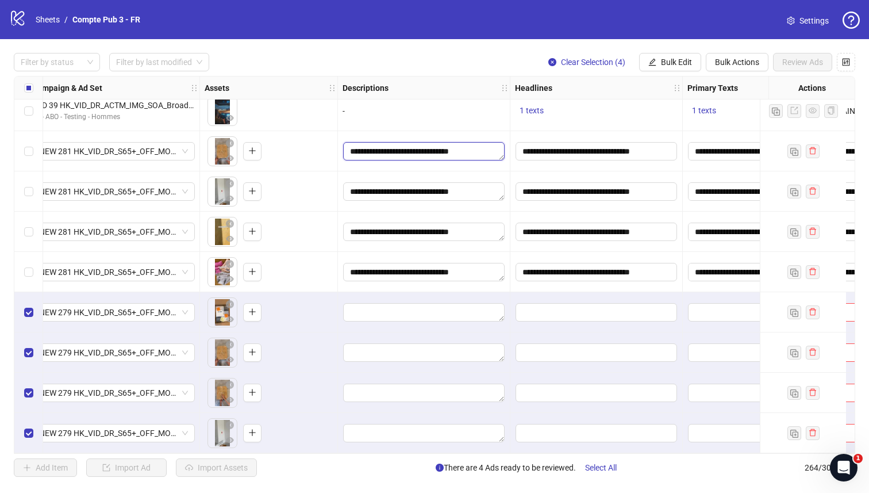
click at [423, 143] on textarea "**********" at bounding box center [424, 151] width 162 height 18
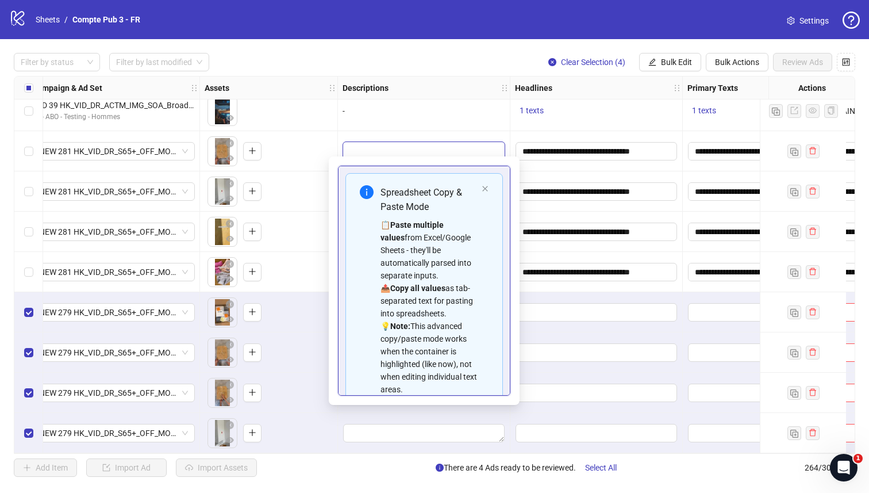
click at [423, 143] on textarea "**********" at bounding box center [424, 151] width 162 height 18
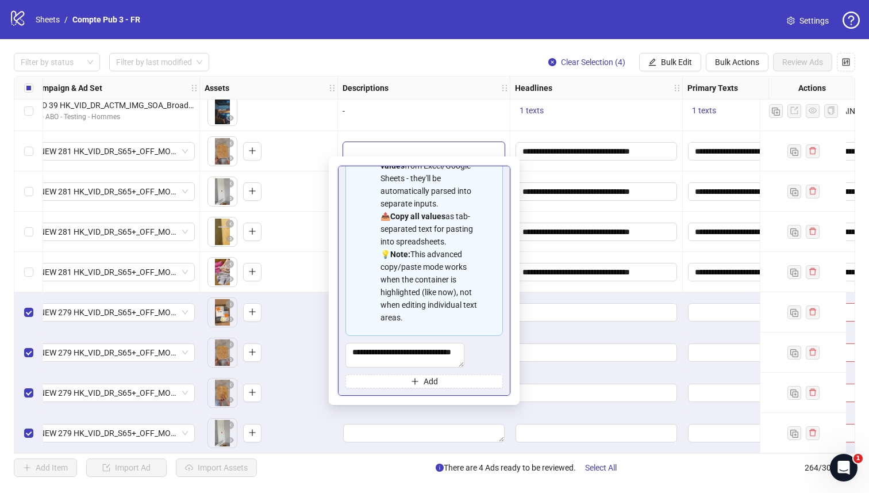
click at [479, 57] on div "Filter by status Filter by last modified Clear Selection (4) Bulk Edit Bulk Act…" at bounding box center [435, 62] width 842 height 18
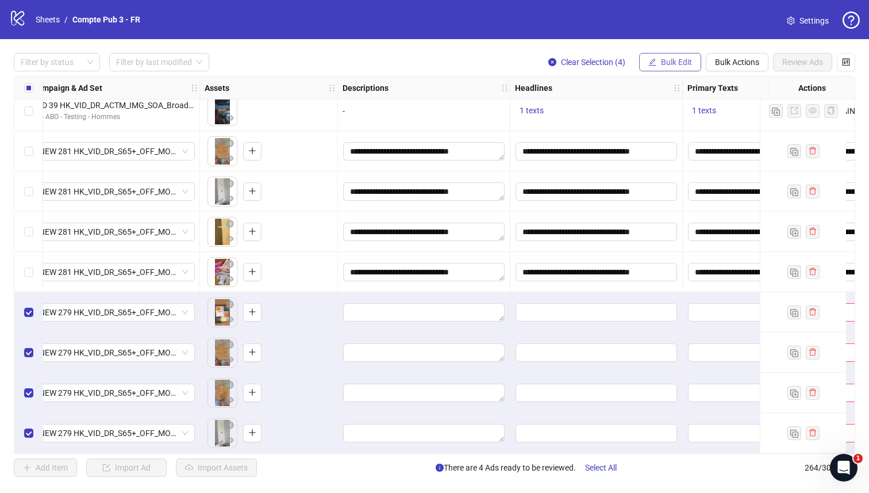
click at [656, 60] on button "Bulk Edit" at bounding box center [670, 62] width 62 height 18
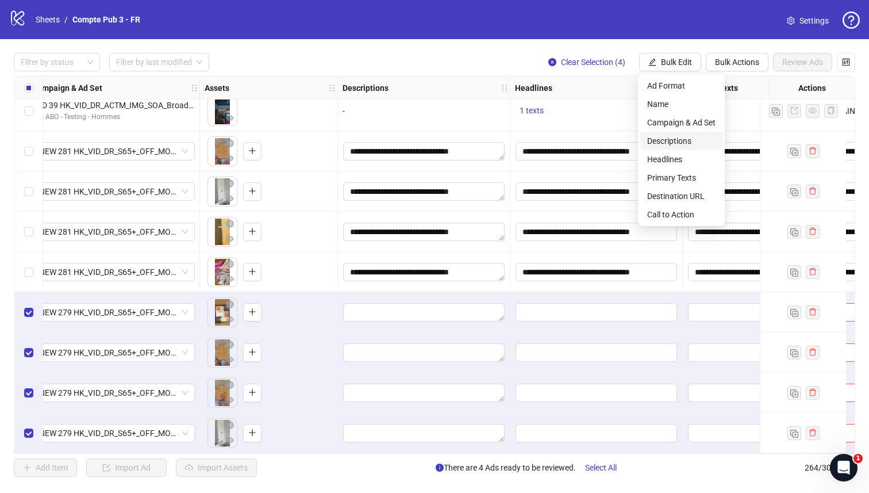
click at [644, 140] on li "Descriptions" at bounding box center [681, 141] width 82 height 18
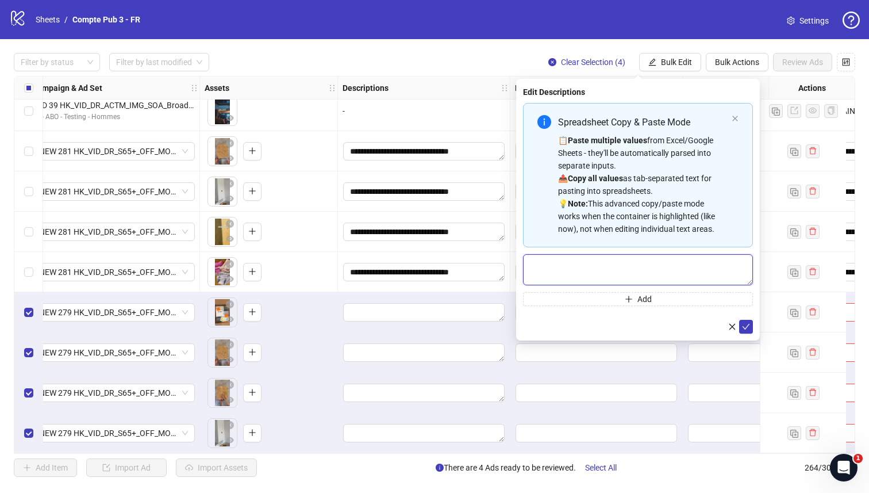
click at [550, 268] on textarea "Multi-text input container - paste or copy values" at bounding box center [638, 269] width 230 height 31
paste textarea "**********"
type textarea "**********"
click at [747, 322] on icon "check" at bounding box center [746, 326] width 8 height 8
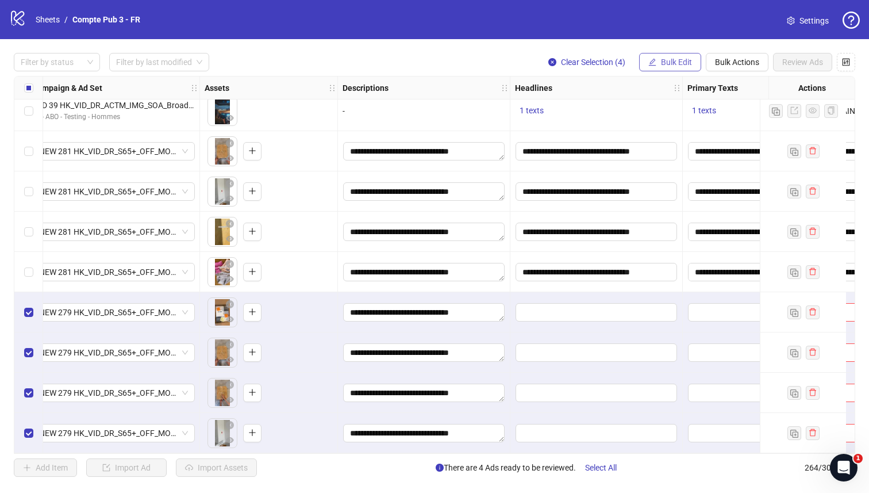
click at [666, 61] on span "Bulk Edit" at bounding box center [676, 61] width 31 height 9
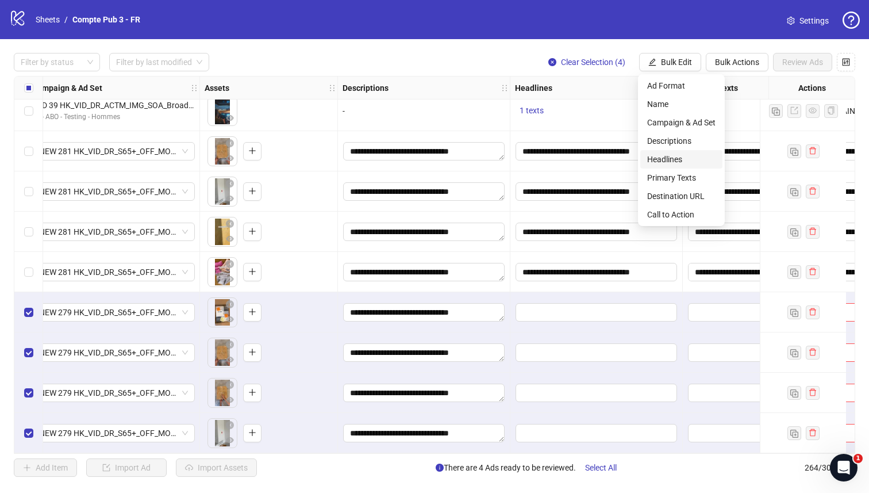
click at [660, 154] on span "Headlines" at bounding box center [681, 159] width 68 height 13
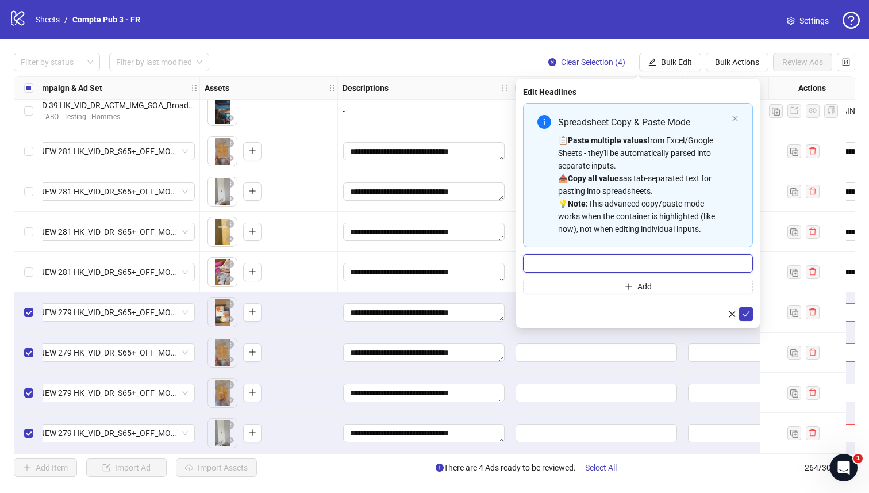
click at [576, 269] on input "Multi-input container - paste or copy values" at bounding box center [638, 263] width 230 height 18
paste input "**********"
type input "**********"
click at [751, 318] on button "submit" at bounding box center [746, 314] width 14 height 14
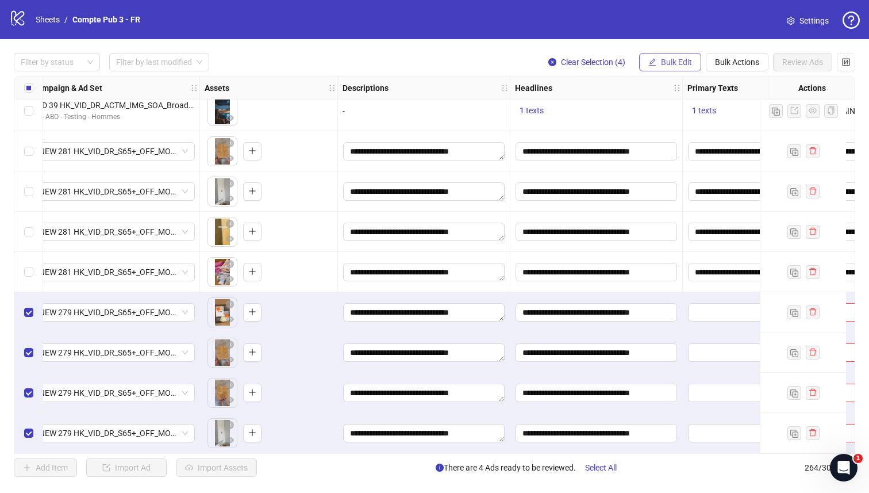
click at [667, 64] on span "Bulk Edit" at bounding box center [676, 61] width 31 height 9
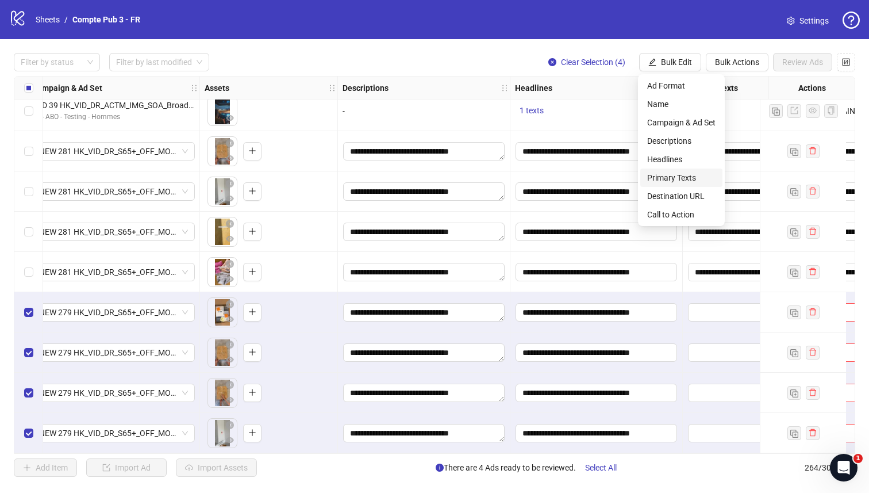
click at [686, 175] on span "Primary Texts" at bounding box center [681, 177] width 68 height 13
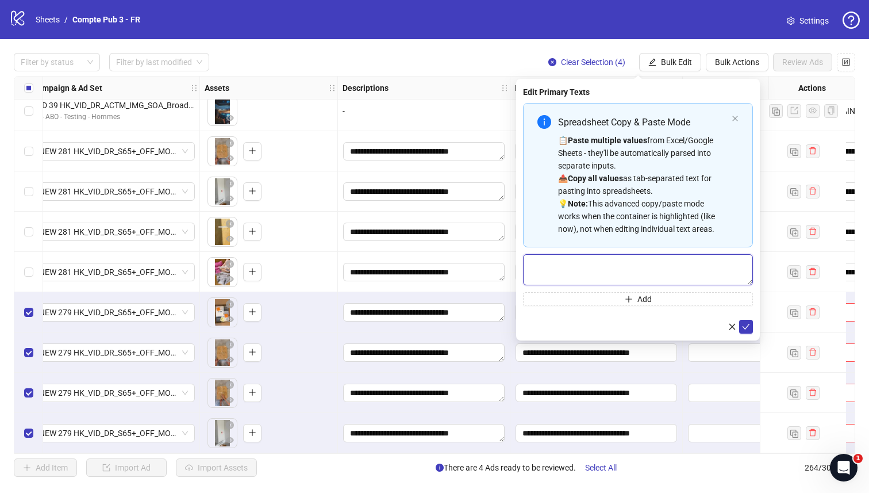
click at [631, 272] on textarea "Multi-text input container - paste or copy values" at bounding box center [638, 269] width 230 height 31
paste textarea "**********"
type textarea "**********"
click at [750, 327] on button "submit" at bounding box center [746, 327] width 14 height 14
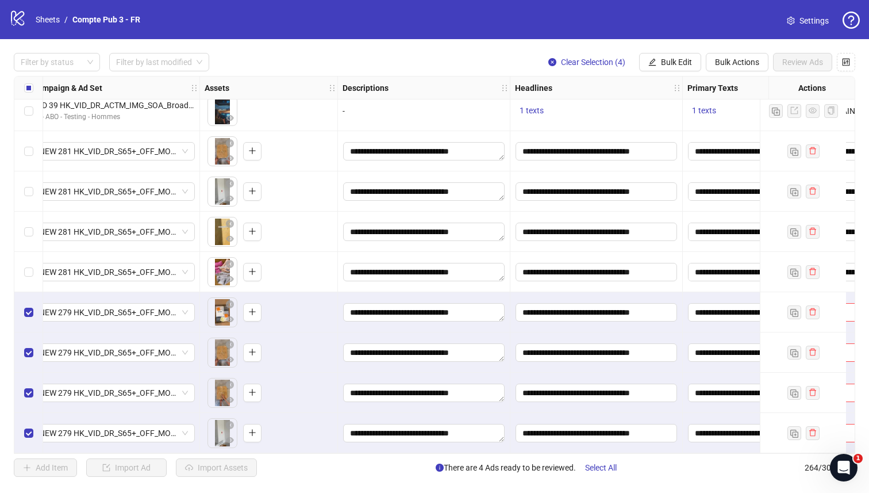
scroll to position [10274, 588]
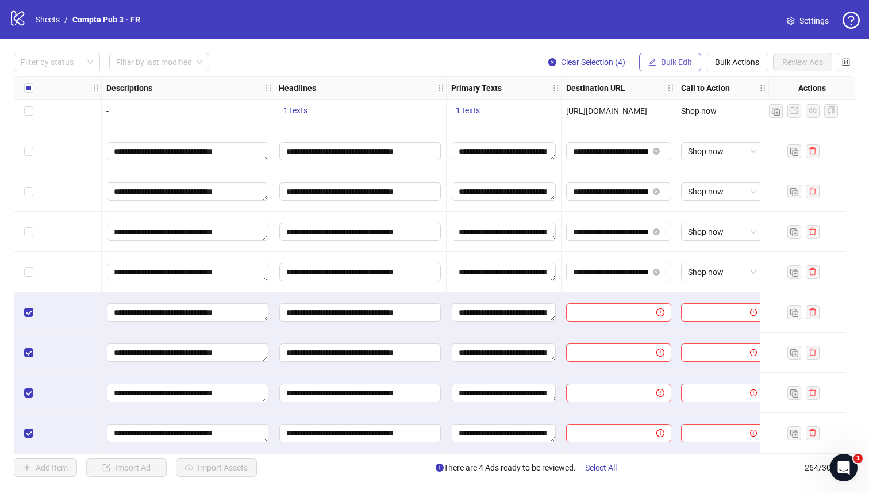
click at [672, 64] on span "Bulk Edit" at bounding box center [676, 61] width 31 height 9
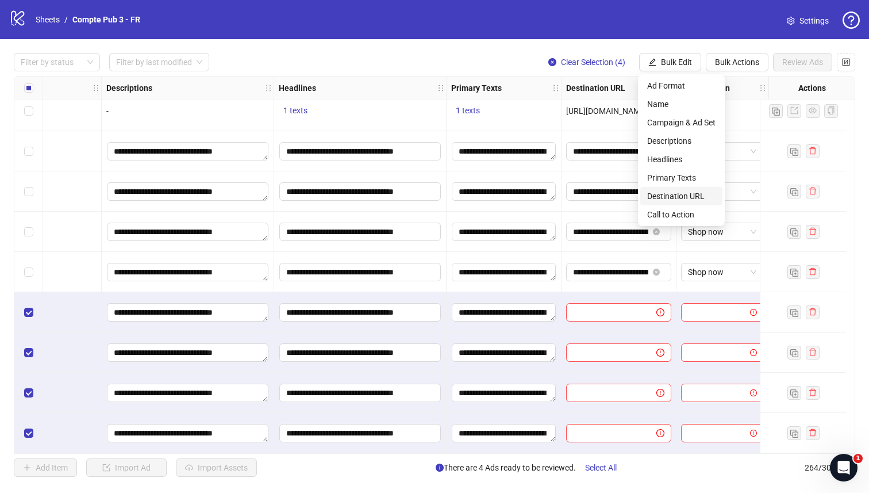
click at [665, 191] on span "Destination URL" at bounding box center [681, 196] width 68 height 13
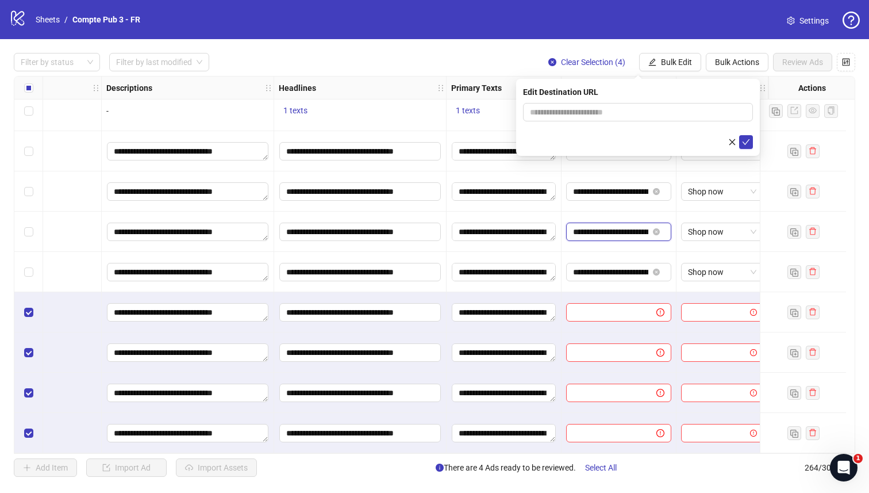
click at [599, 225] on input "**********" at bounding box center [610, 231] width 75 height 13
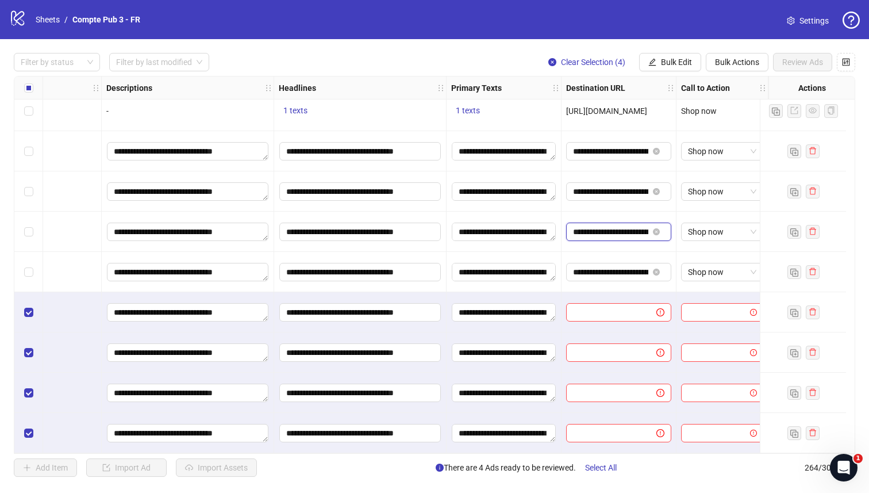
click at [599, 225] on input "**********" at bounding box center [610, 231] width 75 height 13
click at [600, 315] on span at bounding box center [618, 312] width 105 height 18
click at [666, 62] on span "Bulk Edit" at bounding box center [676, 61] width 31 height 9
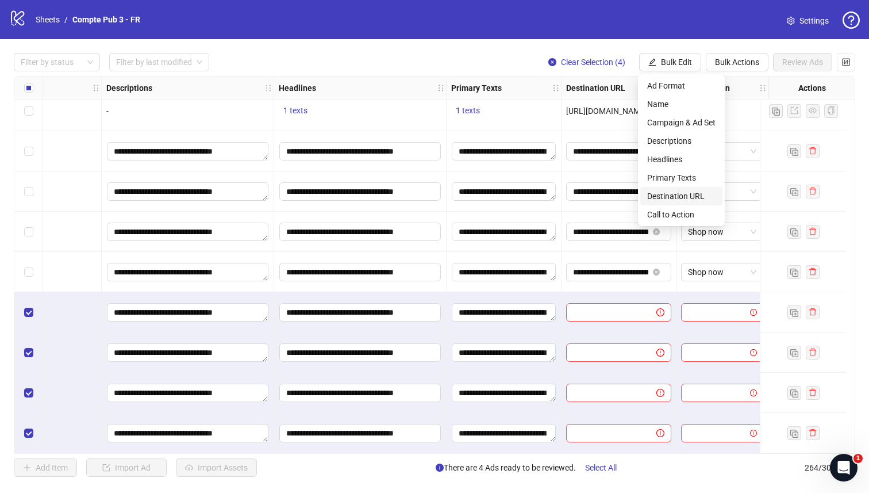
click at [674, 193] on span "Destination URL" at bounding box center [681, 196] width 68 height 13
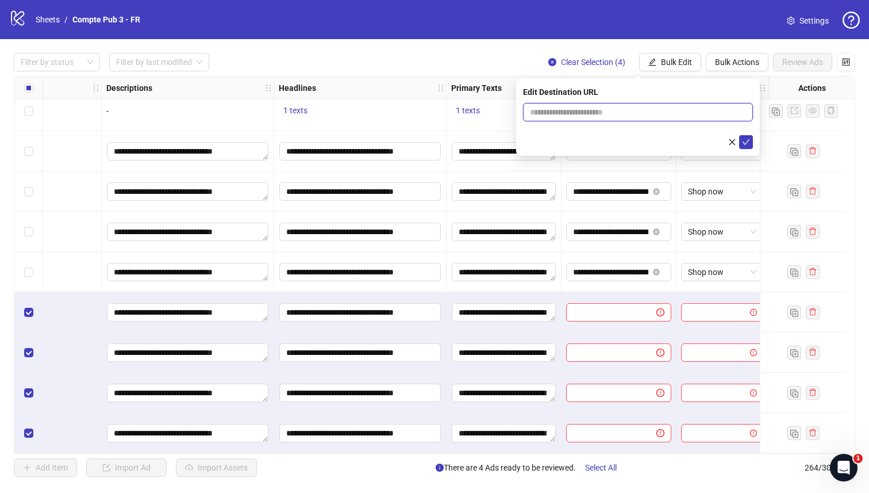
click at [619, 107] on input "text" at bounding box center [633, 112] width 207 height 13
paste input "**********"
type input "**********"
click at [748, 144] on icon "check" at bounding box center [746, 142] width 8 height 8
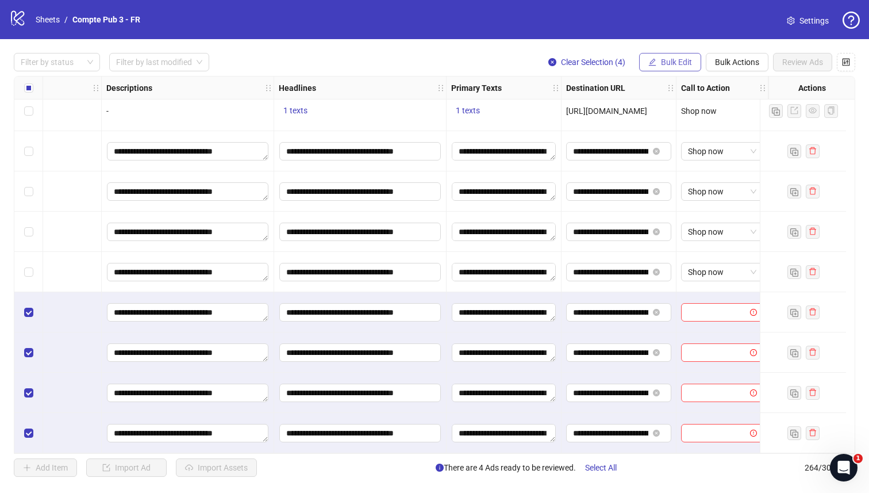
click at [676, 65] on span "Bulk Edit" at bounding box center [676, 61] width 31 height 9
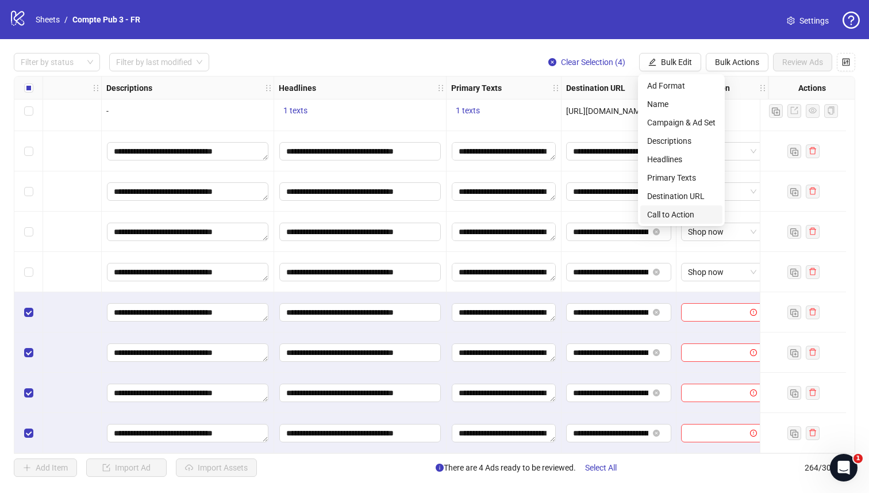
click at [662, 210] on span "Call to Action" at bounding box center [681, 214] width 68 height 13
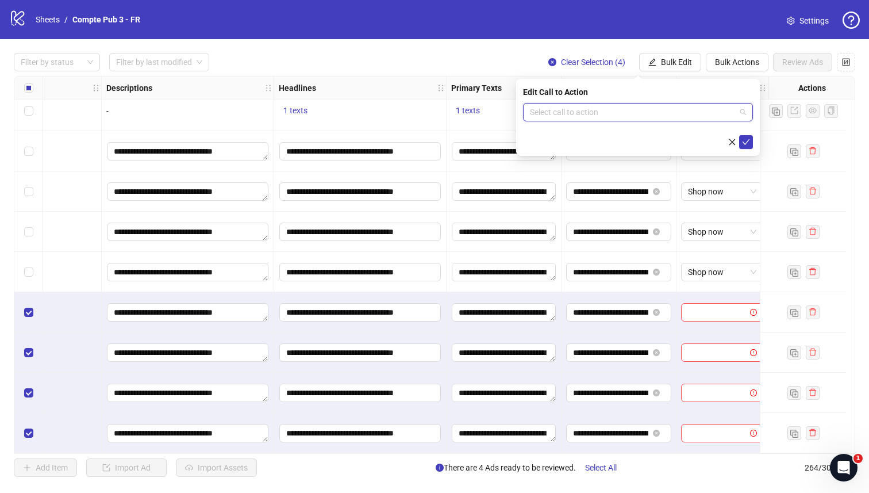
click at [608, 110] on input "search" at bounding box center [633, 111] width 206 height 17
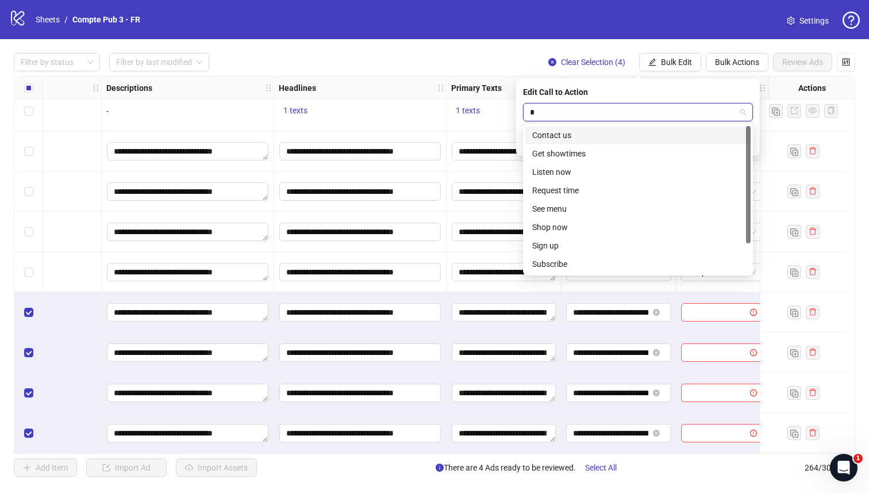
type input "**"
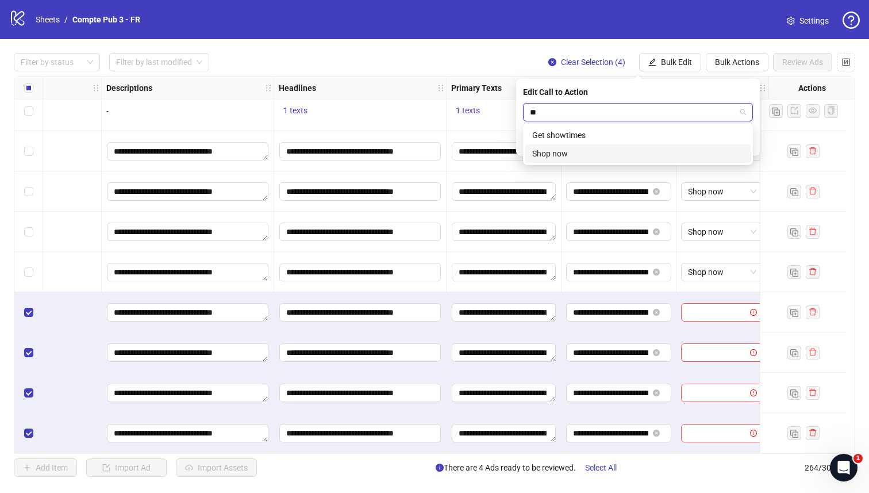
click at [575, 149] on div "Shop now" at bounding box center [638, 153] width 212 height 13
click at [745, 145] on icon "check" at bounding box center [746, 142] width 8 height 8
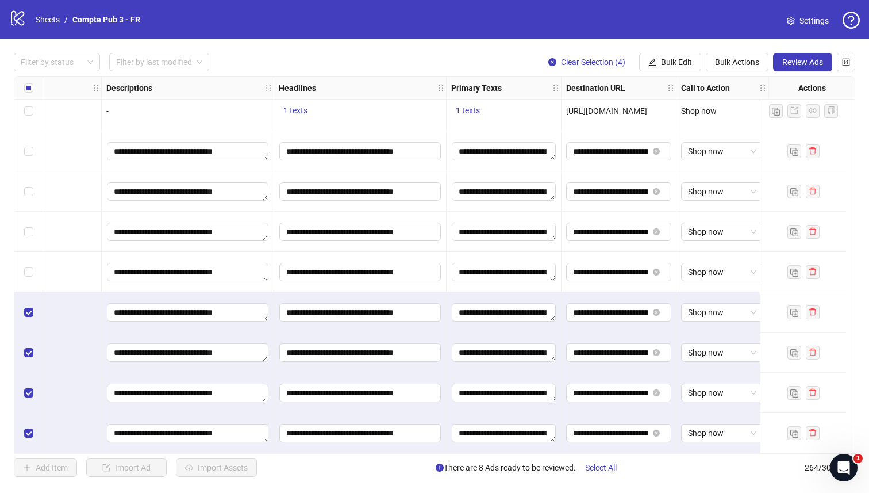
click at [513, 43] on div "Filter by status Filter by last modified Clear Selection (4) Bulk Edit Bulk Act…" at bounding box center [434, 264] width 869 height 451
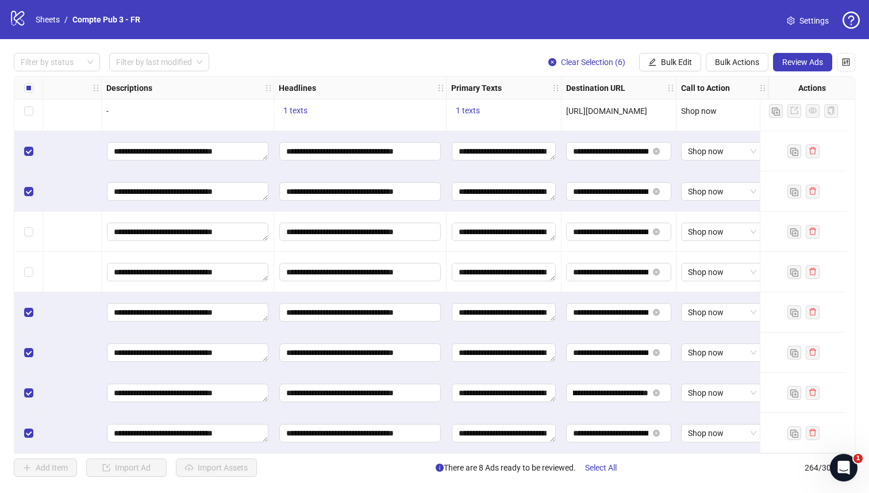
click at [33, 225] on div "Select row 259" at bounding box center [28, 232] width 29 height 40
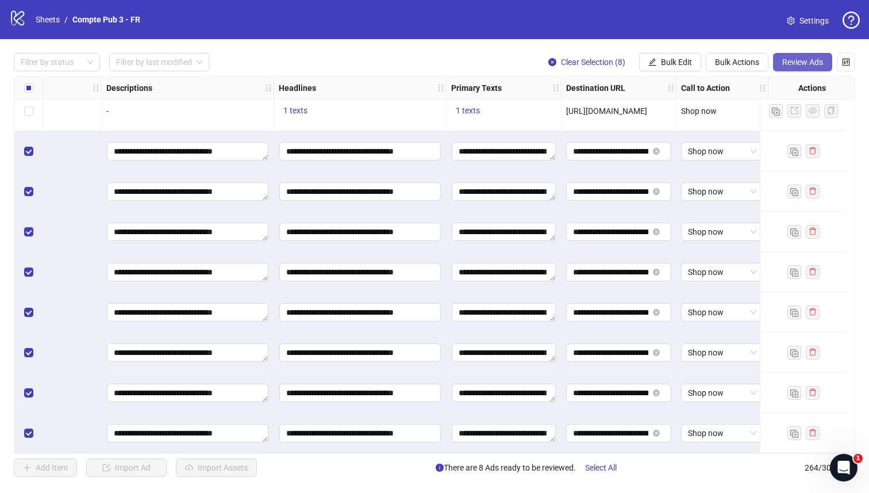
click at [799, 59] on span "Review Ads" at bounding box center [802, 61] width 41 height 9
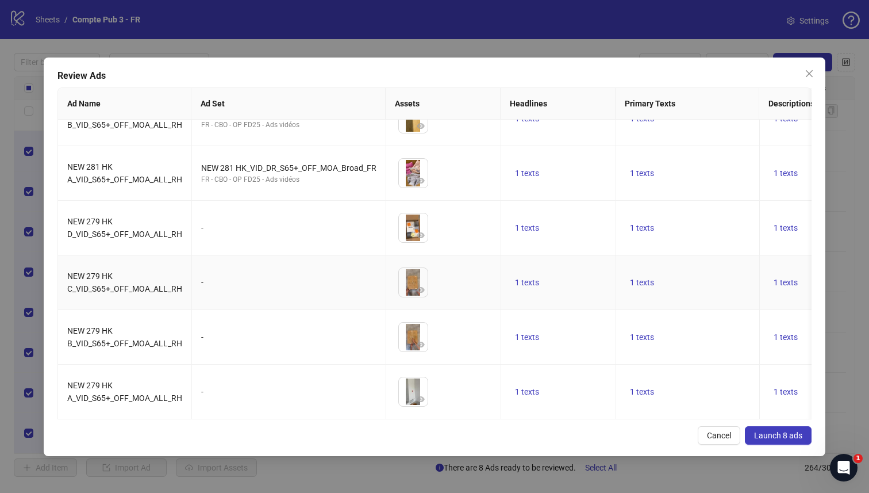
scroll to position [0, 0]
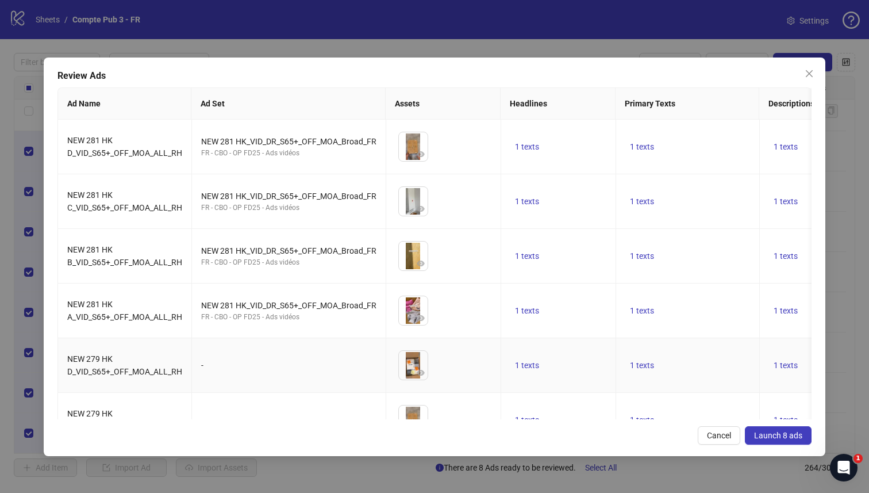
click at [208, 363] on div "-" at bounding box center [288, 365] width 175 height 13
click at [808, 77] on icon "close" at bounding box center [809, 73] width 9 height 9
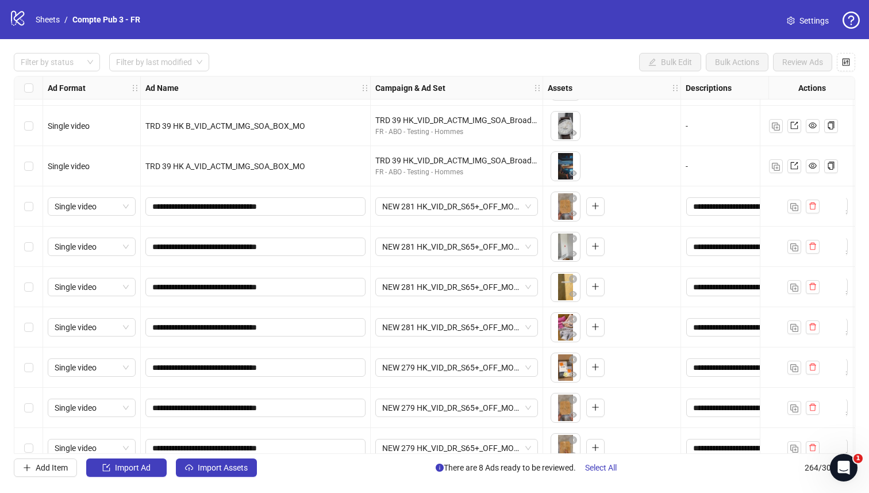
scroll to position [10191, 0]
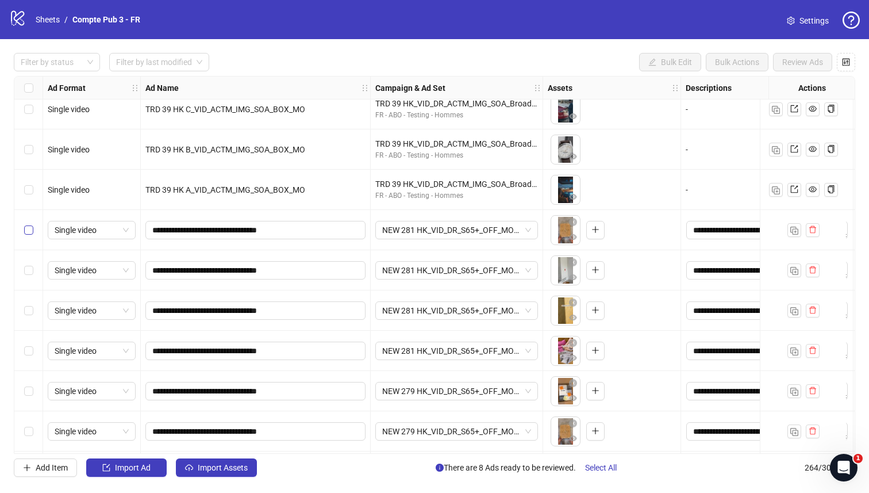
click at [25, 235] on label "Select row 257" at bounding box center [28, 230] width 9 height 13
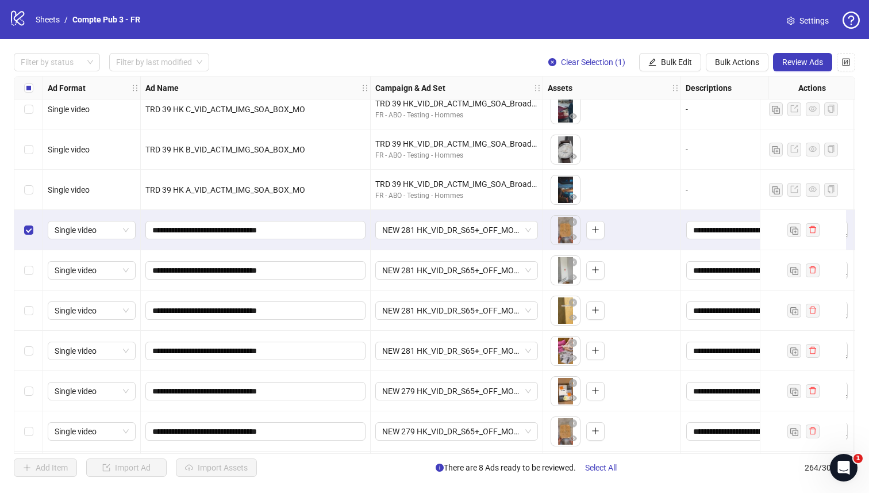
scroll to position [10274, 0]
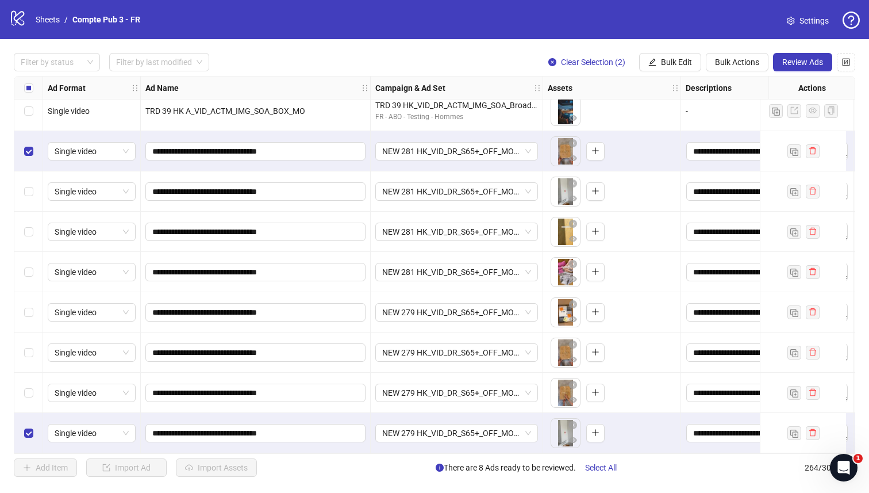
click at [30, 419] on div "Select row 264" at bounding box center [28, 433] width 29 height 40
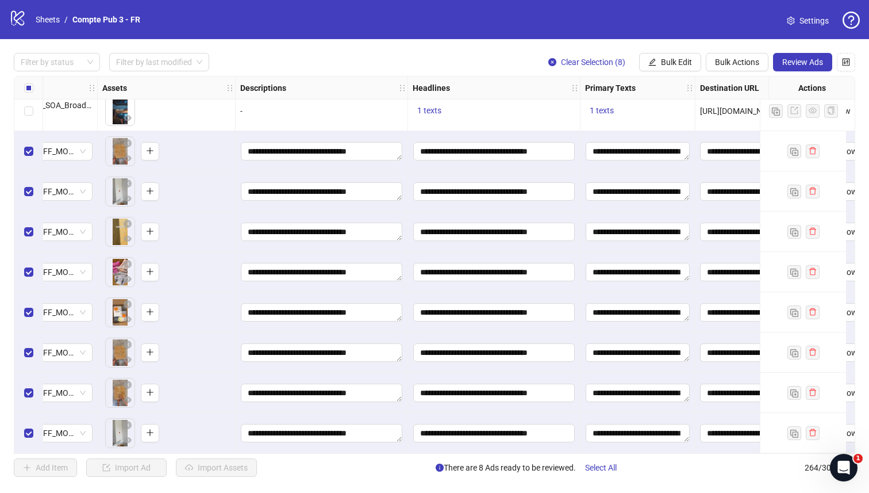
scroll to position [10274, 588]
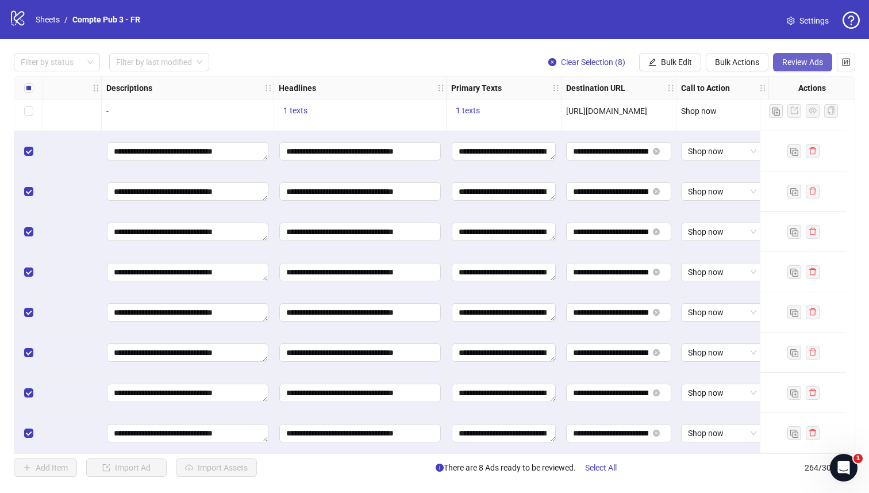
click at [814, 57] on button "Review Ads" at bounding box center [802, 62] width 59 height 18
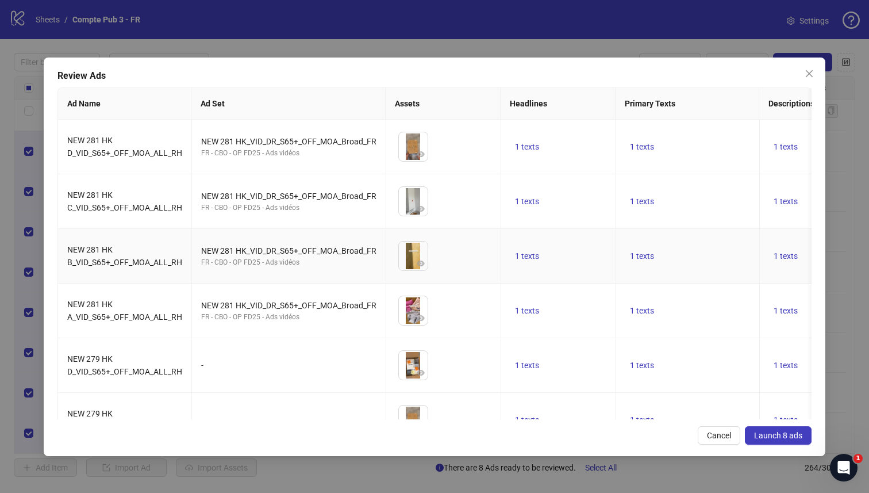
scroll to position [145, 0]
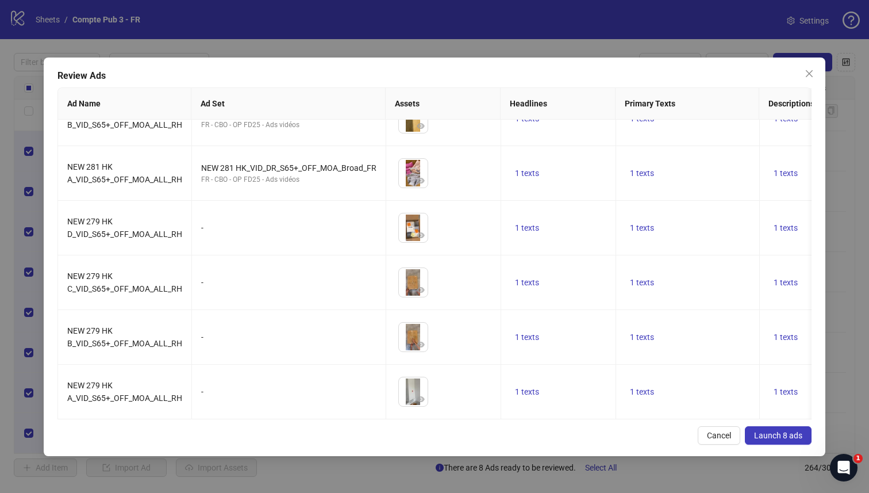
click at [775, 430] on button "Launch 8 ads" at bounding box center [778, 435] width 67 height 18
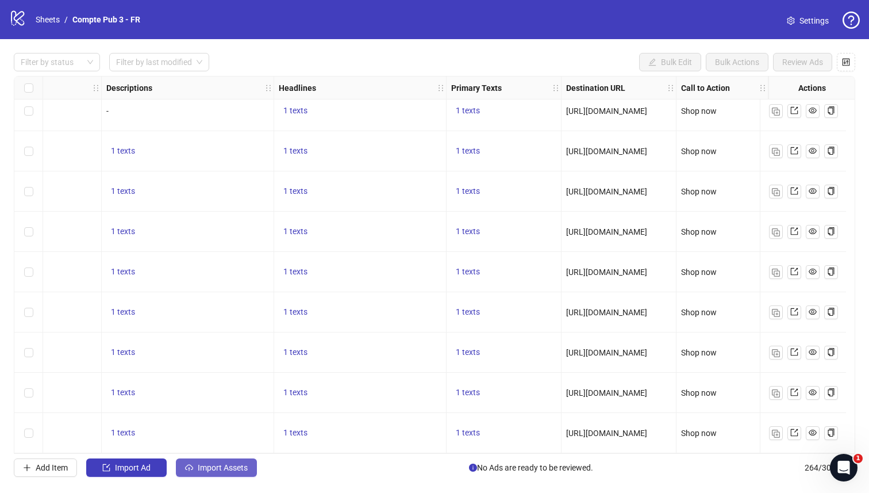
click at [210, 466] on span "Import Assets" at bounding box center [223, 467] width 50 height 9
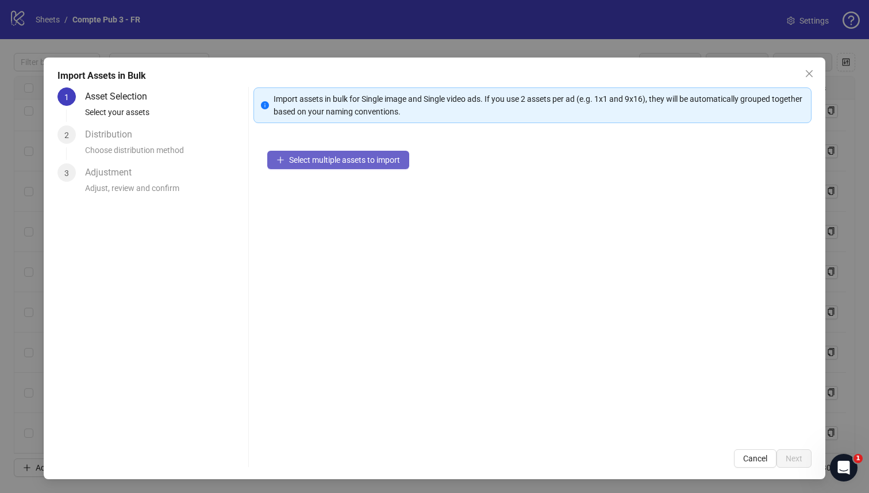
click at [341, 162] on span "Select multiple assets to import" at bounding box center [344, 159] width 111 height 9
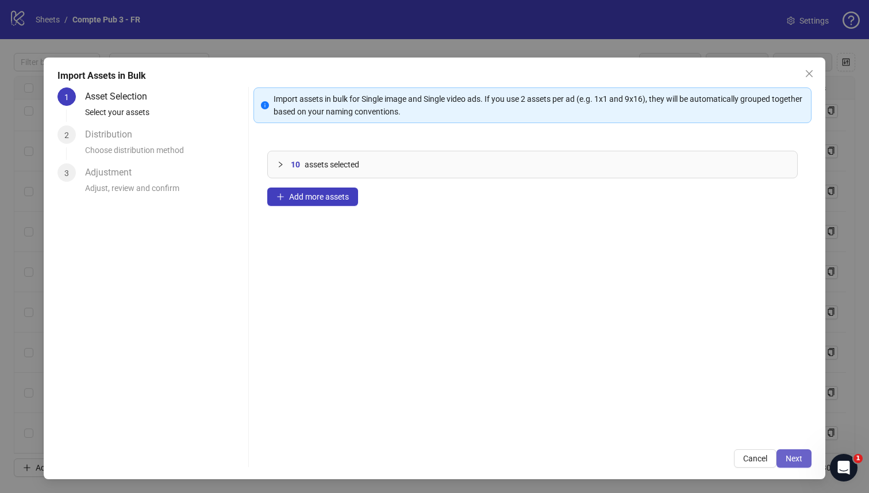
click at [784, 452] on button "Next" at bounding box center [794, 458] width 35 height 18
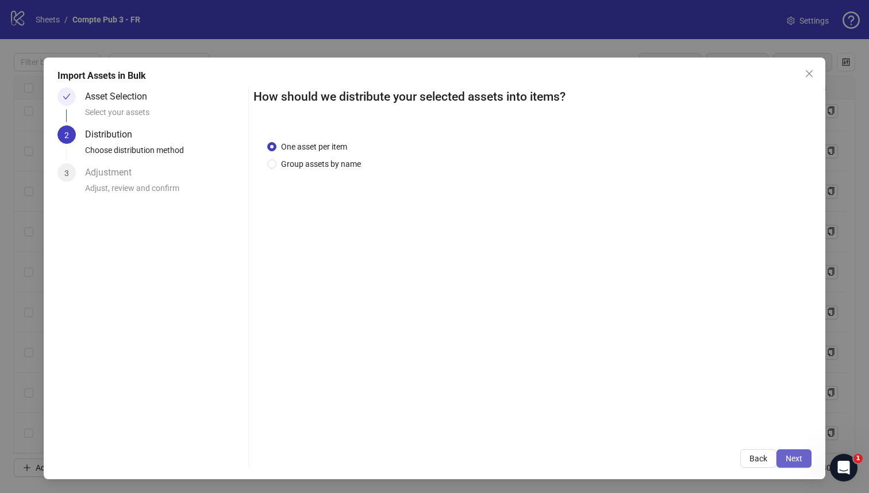
click at [786, 454] on span "Next" at bounding box center [794, 458] width 17 height 9
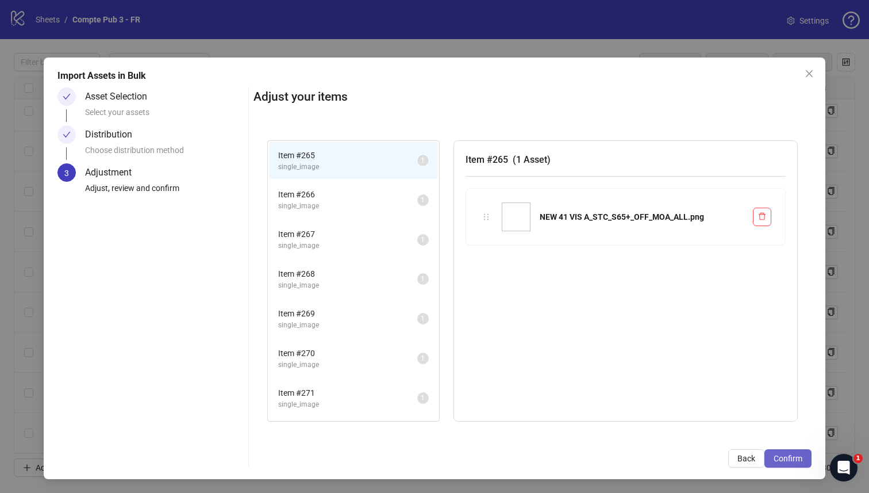
click at [786, 454] on span "Confirm" at bounding box center [788, 458] width 29 height 9
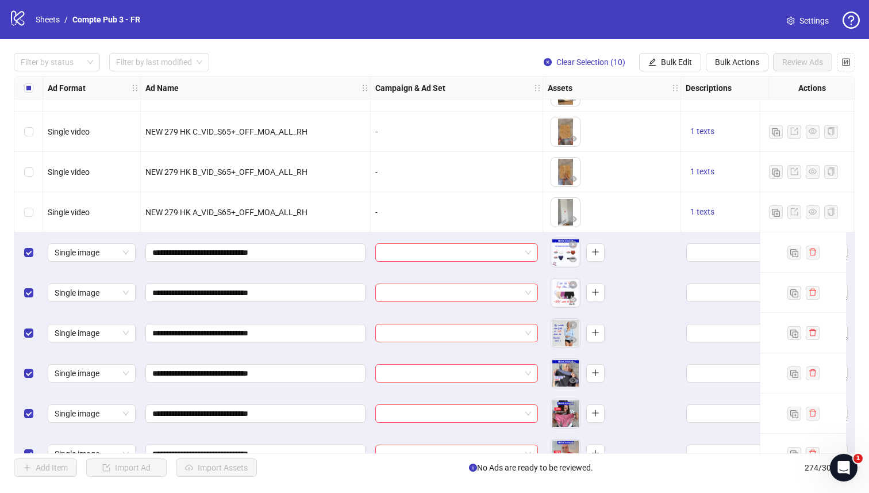
scroll to position [10553, 0]
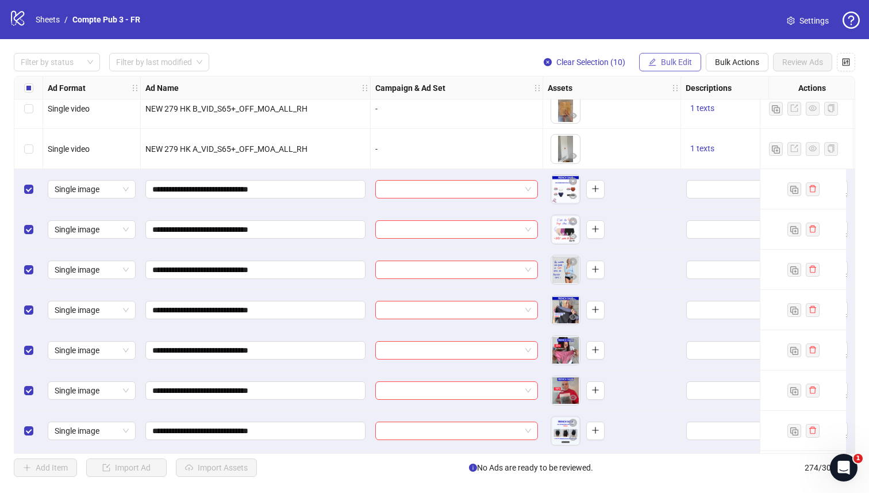
click at [662, 61] on span "Bulk Edit" at bounding box center [676, 61] width 31 height 9
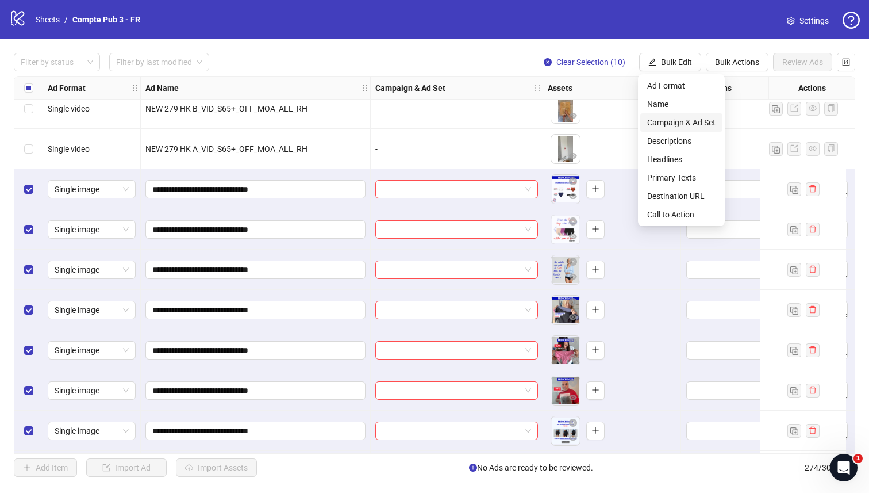
click at [661, 125] on span "Campaign & Ad Set" at bounding box center [681, 122] width 68 height 13
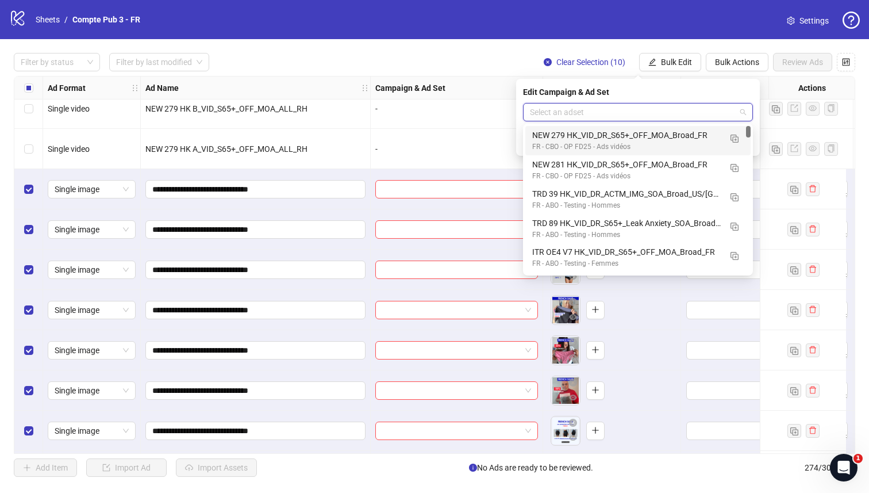
click at [592, 116] on input "search" at bounding box center [633, 111] width 206 height 17
type input "*"
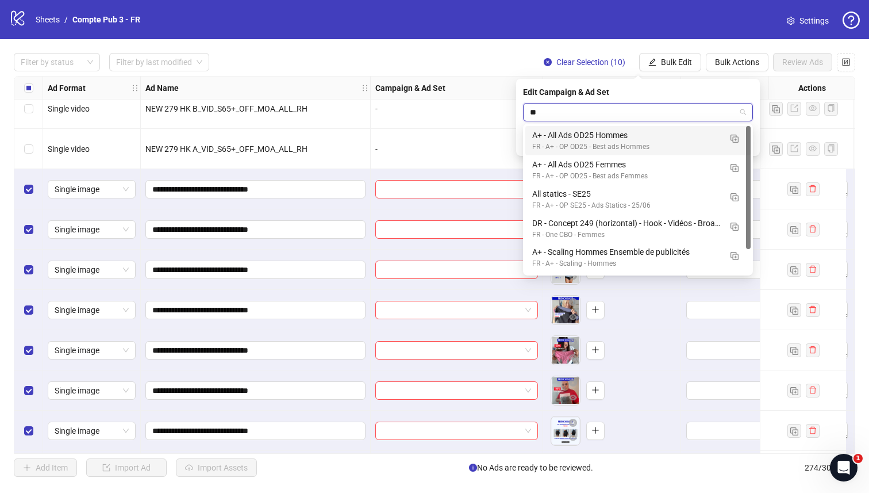
type input "***"
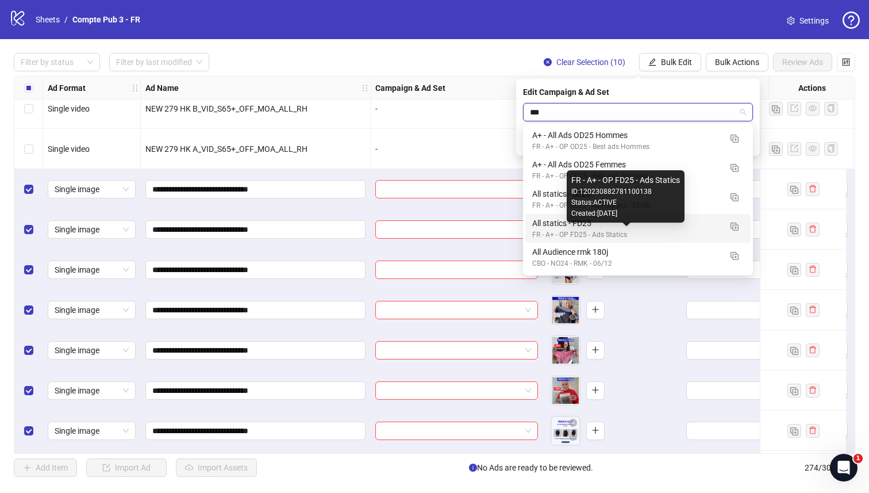
click at [581, 231] on div "FR - A+ - OP FD25 - Ads Statics" at bounding box center [626, 234] width 189 height 11
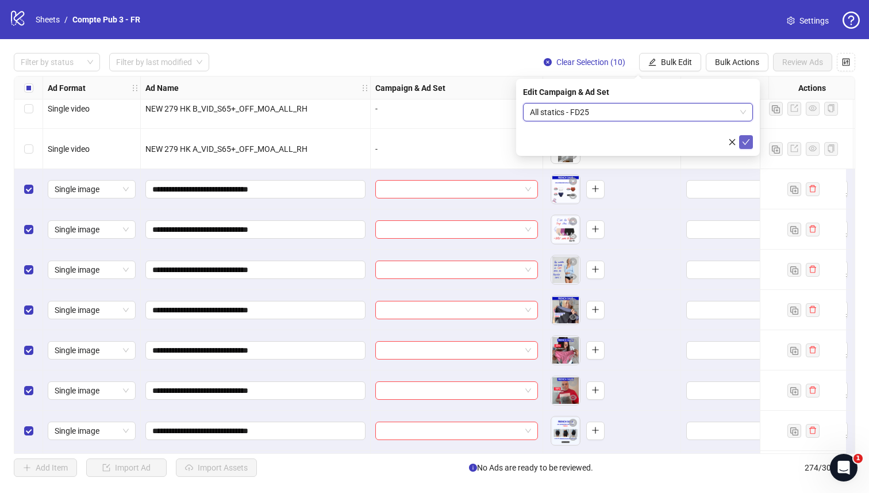
click at [749, 141] on icon "check" at bounding box center [746, 142] width 8 height 8
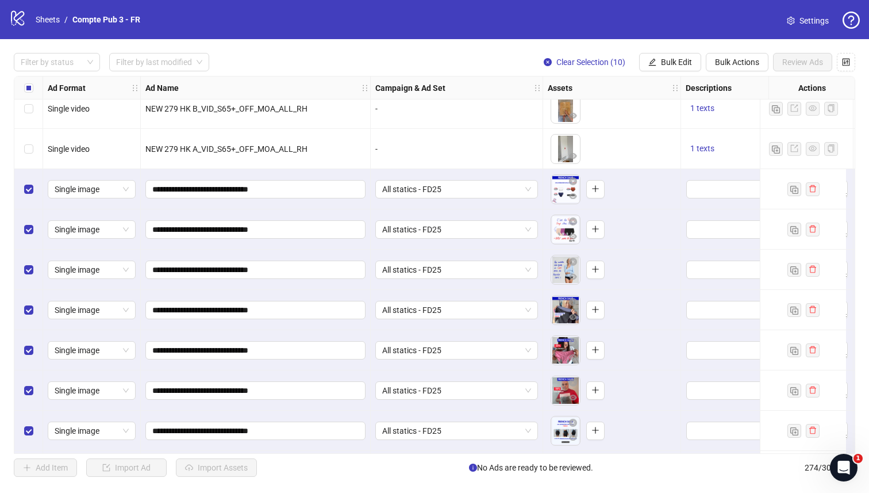
scroll to position [10552, 336]
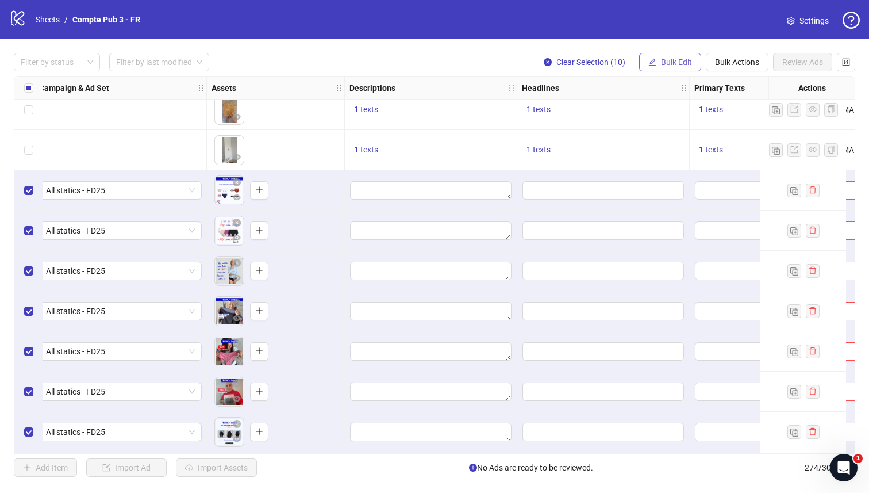
click at [665, 59] on span "Bulk Edit" at bounding box center [676, 61] width 31 height 9
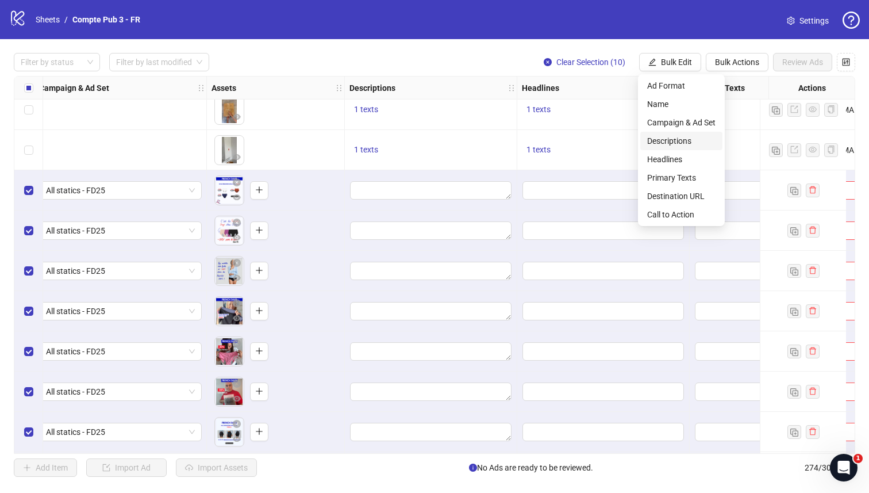
click at [659, 145] on span "Descriptions" at bounding box center [681, 141] width 68 height 13
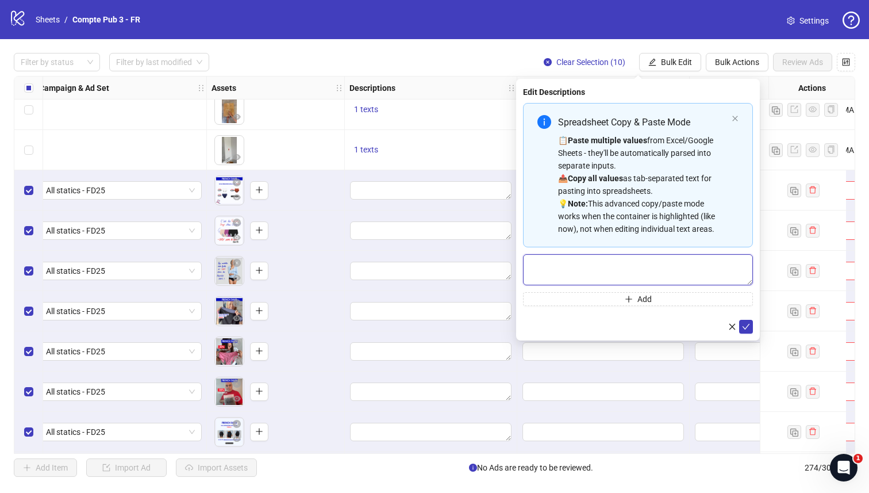
click at [569, 267] on textarea "Multi-text input container - paste or copy values" at bounding box center [638, 269] width 230 height 31
paste textarea "**********"
type textarea "**********"
click at [746, 328] on icon "check" at bounding box center [746, 326] width 8 height 8
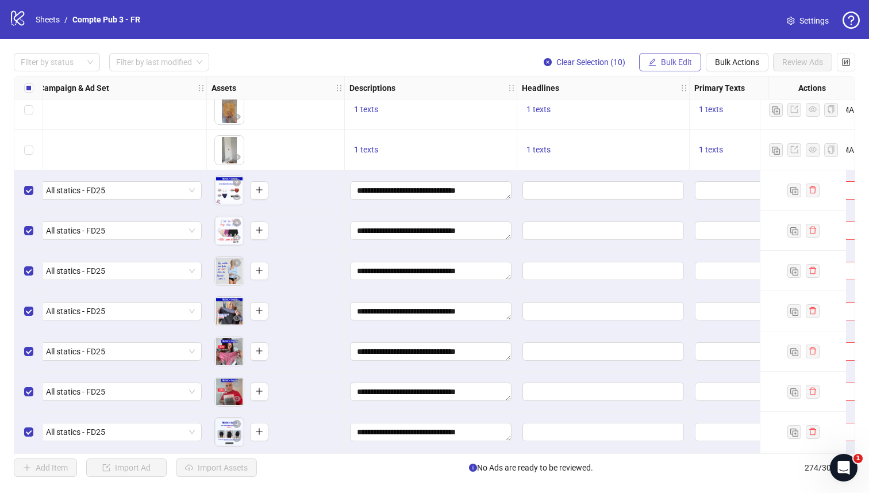
click at [662, 60] on span "Bulk Edit" at bounding box center [676, 61] width 31 height 9
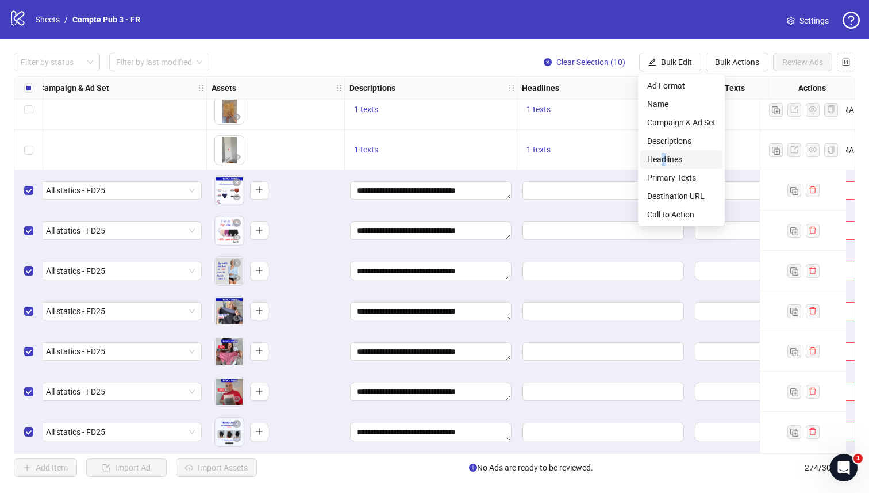
click at [663, 157] on span "Headlines" at bounding box center [681, 159] width 68 height 13
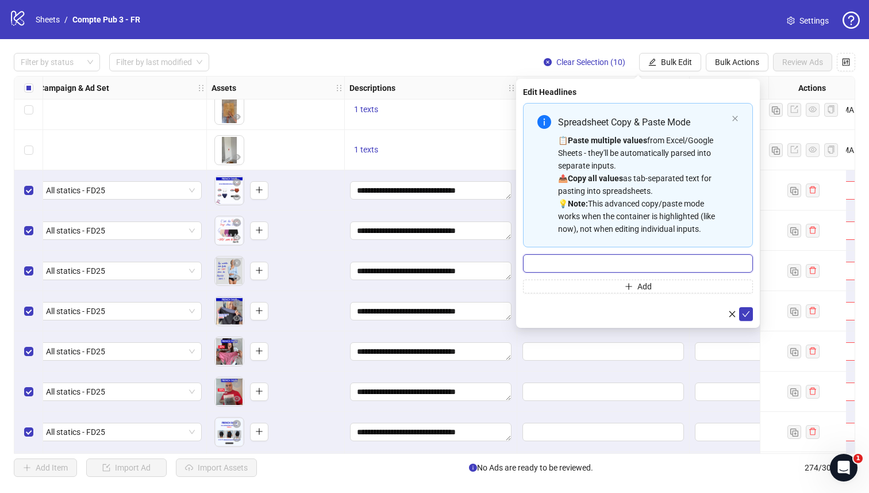
click at [559, 263] on input "Multi-input container - paste or copy values" at bounding box center [638, 263] width 230 height 18
paste input "**********"
type input "**********"
click at [747, 313] on icon "check" at bounding box center [746, 314] width 7 height 6
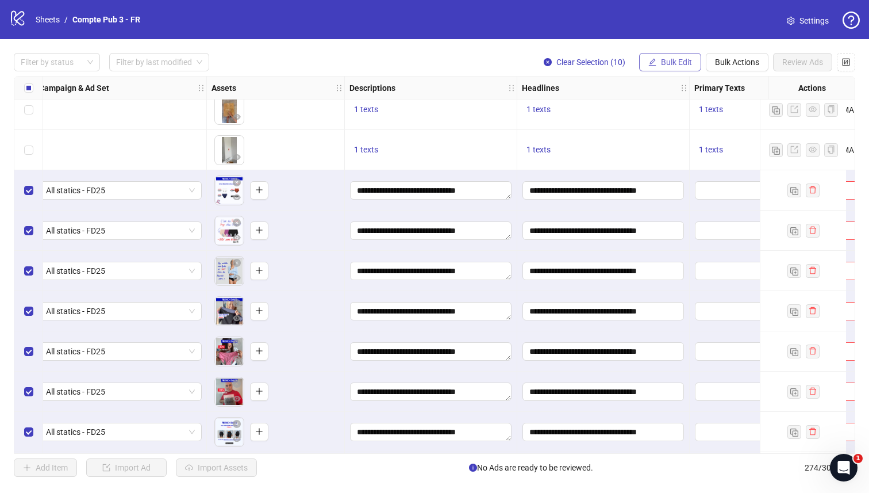
click at [670, 67] on span "Bulk Edit" at bounding box center [676, 61] width 31 height 9
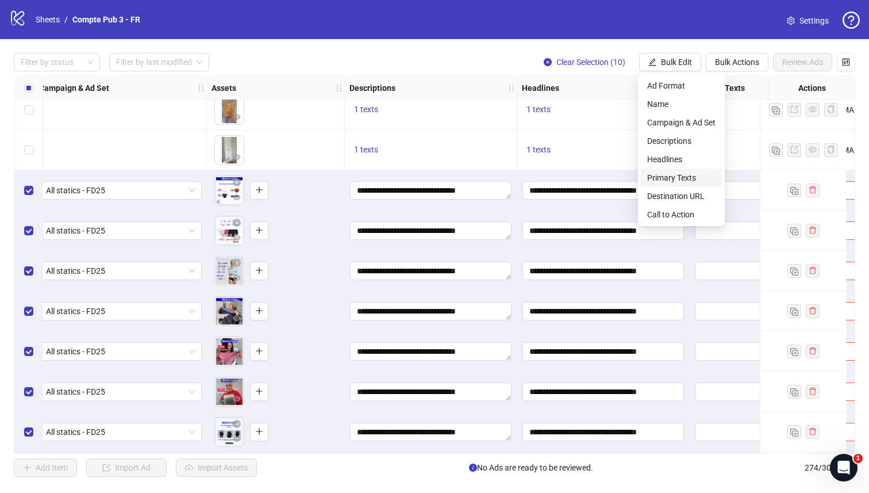
click at [677, 179] on span "Primary Texts" at bounding box center [681, 177] width 68 height 13
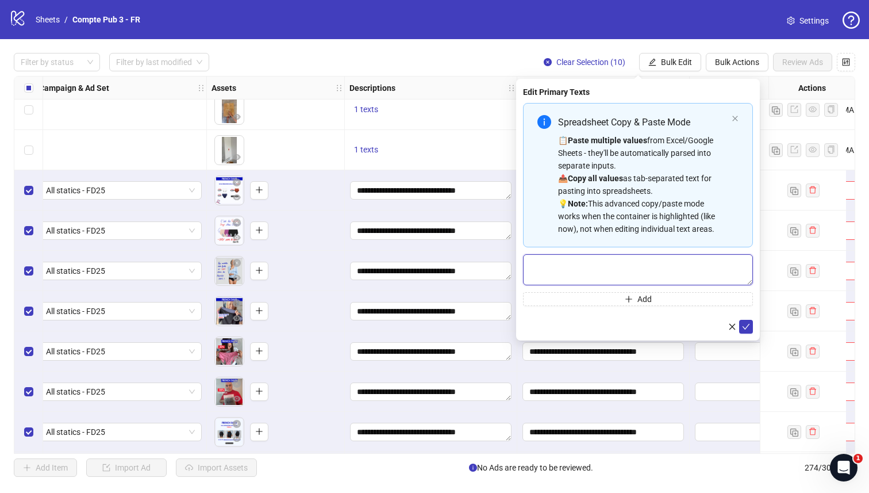
click at [568, 265] on textarea "Multi-text input container - paste or copy values" at bounding box center [638, 269] width 230 height 31
paste textarea "**********"
type textarea "**********"
click at [746, 327] on icon "check" at bounding box center [746, 327] width 7 height 6
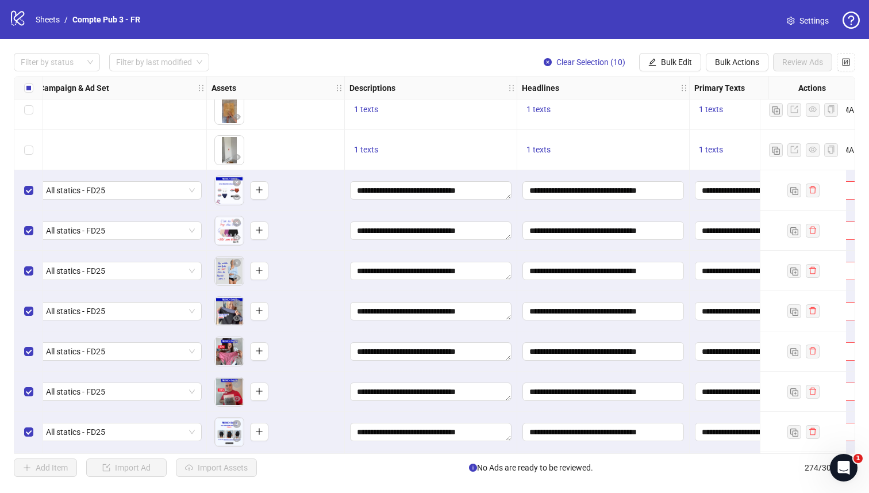
scroll to position [10552, 588]
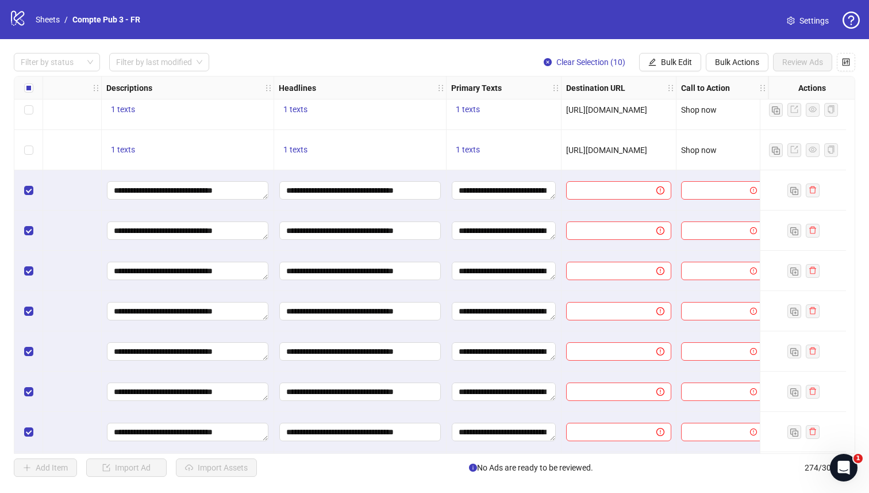
click at [603, 150] on span "[URL][DOMAIN_NAME]" at bounding box center [606, 149] width 81 height 9
copy span "[URL][DOMAIN_NAME]"
click at [663, 62] on span "Bulk Edit" at bounding box center [676, 61] width 31 height 9
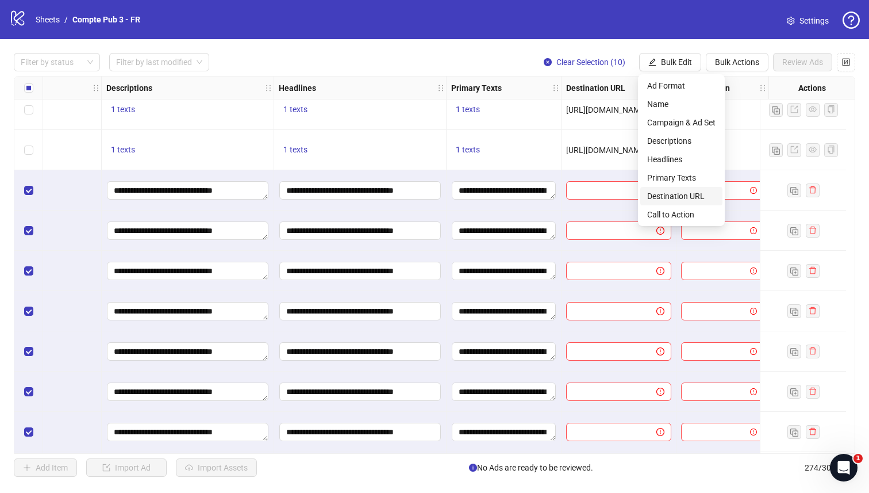
click at [660, 199] on span "Destination URL" at bounding box center [681, 196] width 68 height 13
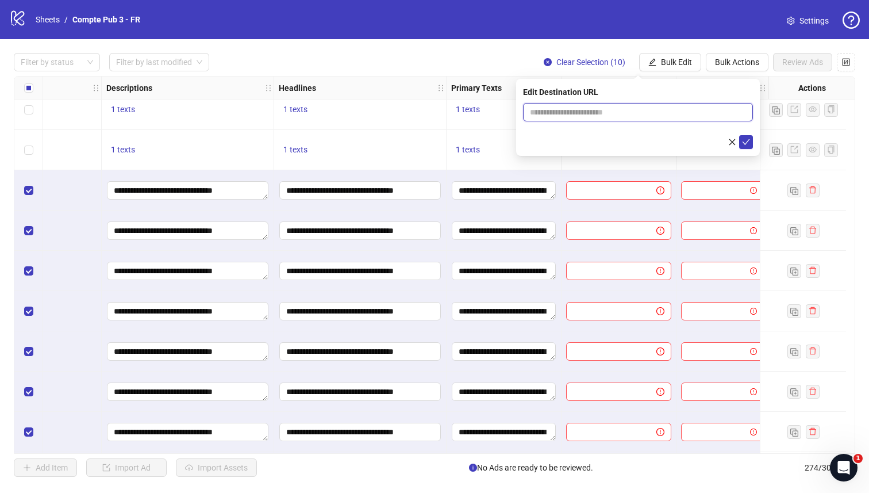
click at [602, 114] on input "text" at bounding box center [633, 112] width 207 height 13
paste input "**********"
type input "**********"
click at [749, 141] on icon "check" at bounding box center [746, 142] width 8 height 8
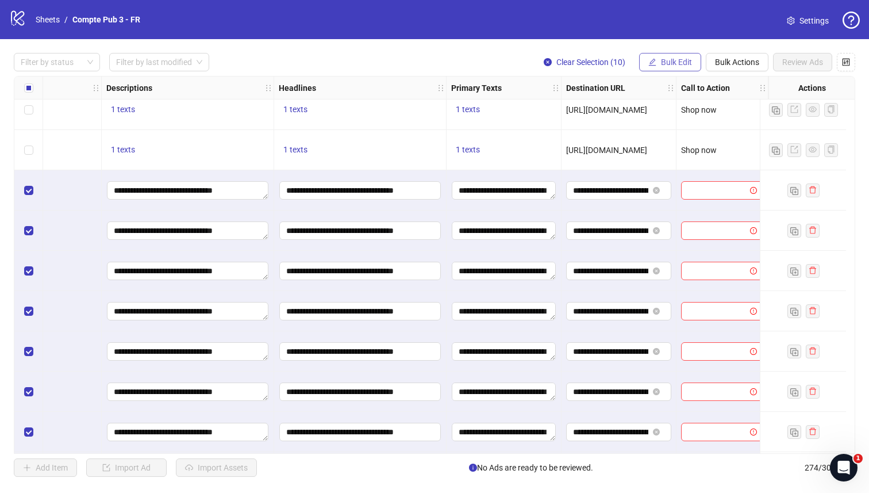
click at [673, 62] on span "Bulk Edit" at bounding box center [676, 61] width 31 height 9
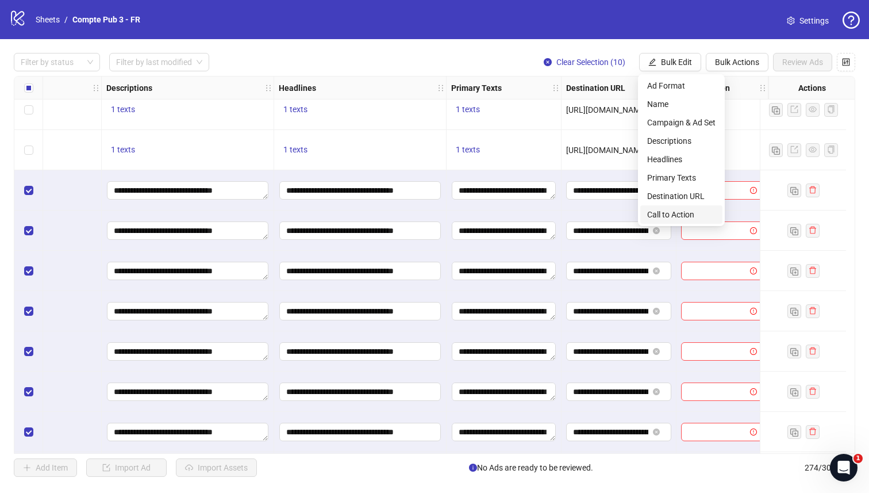
click at [662, 214] on span "Call to Action" at bounding box center [681, 214] width 68 height 13
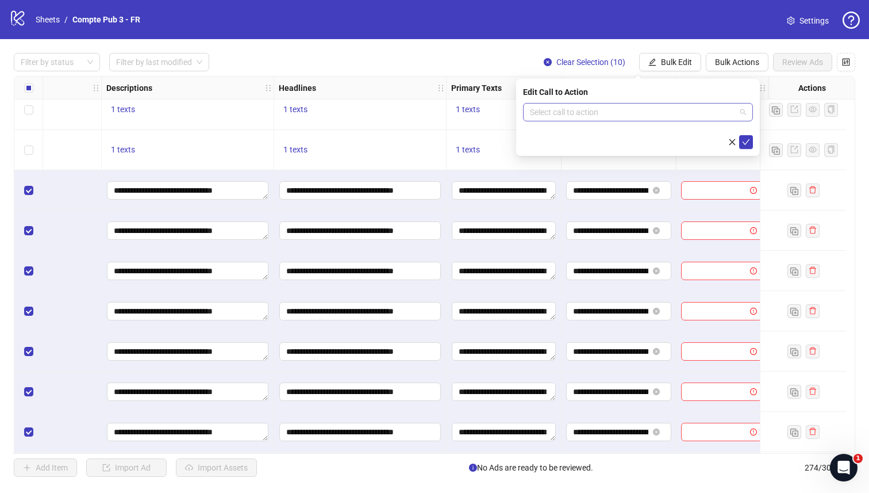
click at [606, 117] on input "search" at bounding box center [633, 111] width 206 height 17
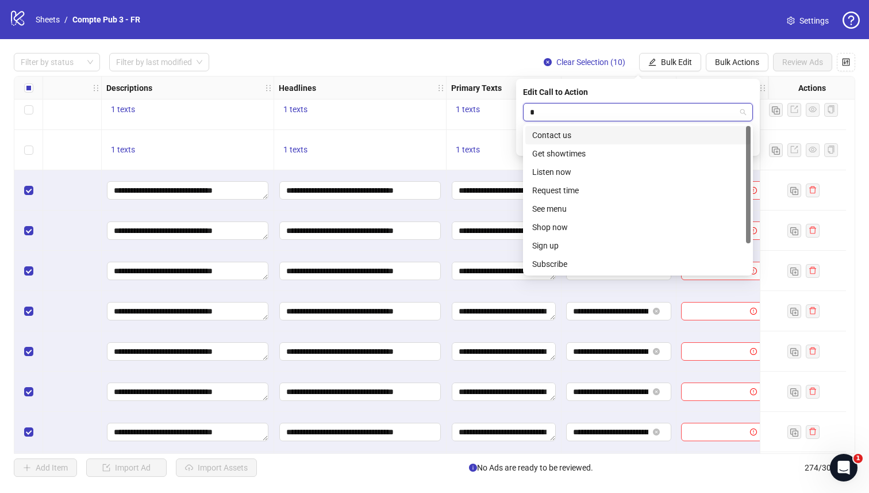
type input "**"
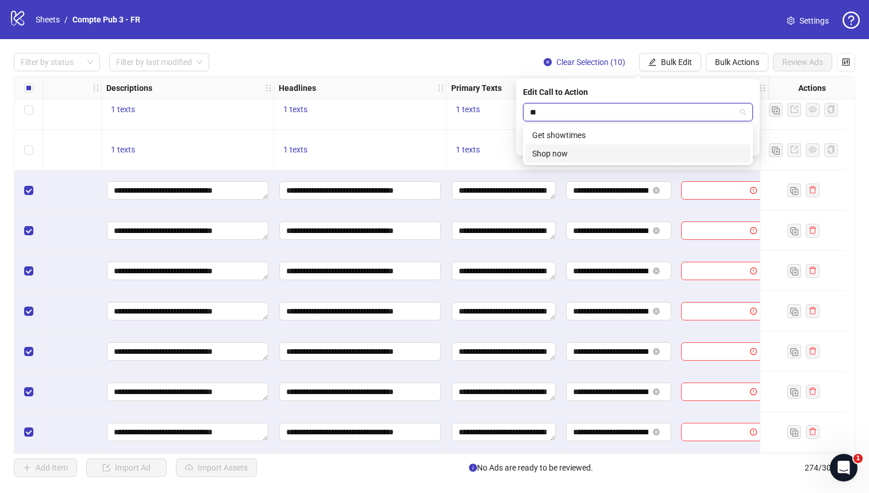
click at [592, 152] on div "Shop now" at bounding box center [638, 153] width 212 height 13
click at [744, 144] on icon "check" at bounding box center [746, 142] width 8 height 8
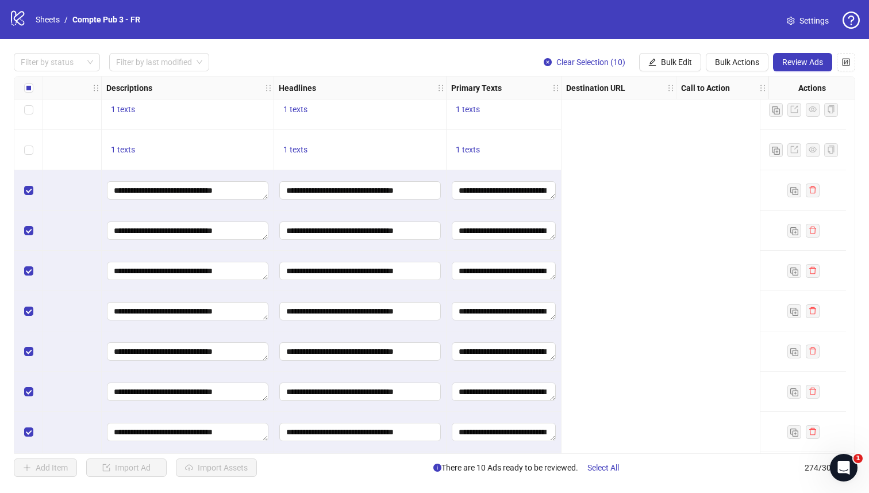
scroll to position [10553, 0]
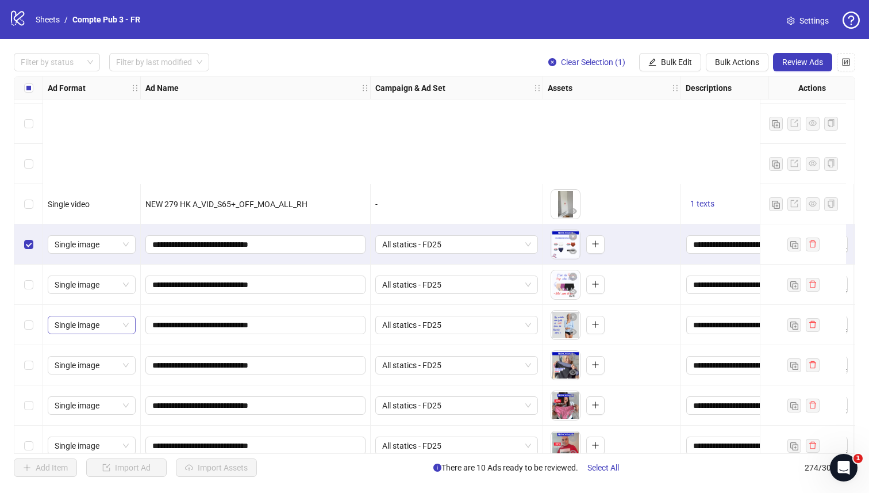
scroll to position [10676, 0]
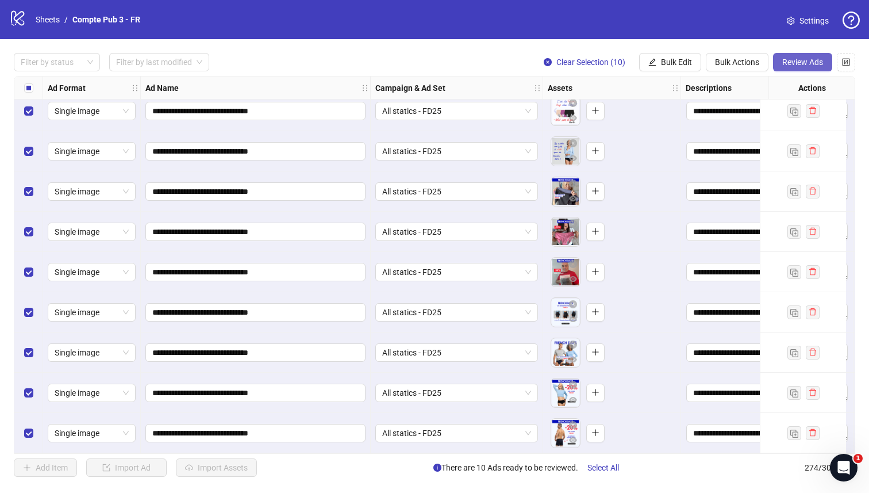
click at [798, 60] on span "Review Ads" at bounding box center [802, 61] width 41 height 9
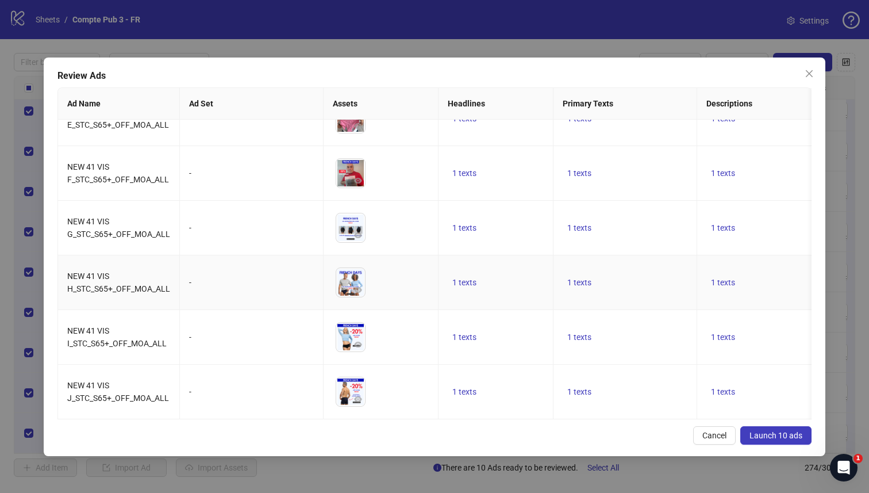
scroll to position [0, 0]
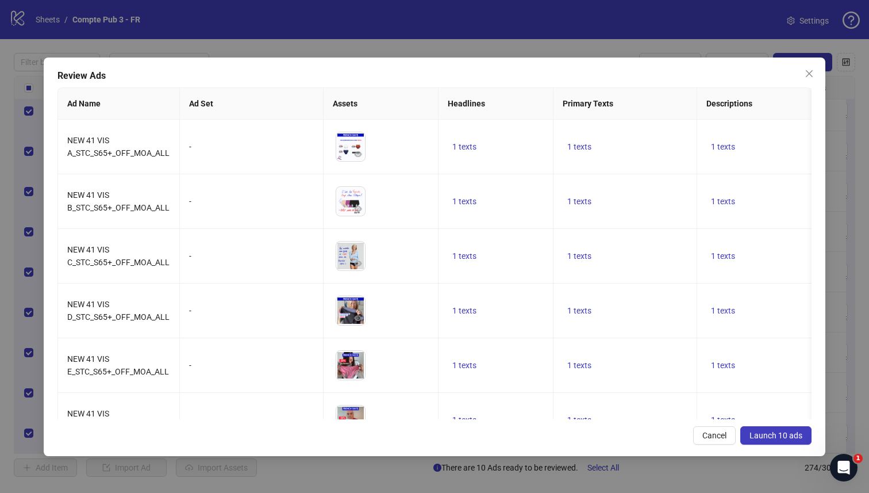
click at [761, 436] on span "Launch 10 ads" at bounding box center [776, 435] width 53 height 9
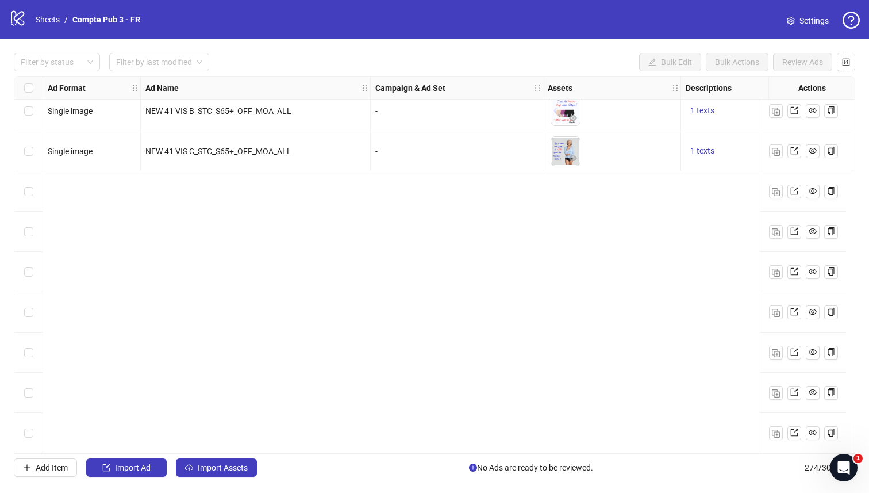
scroll to position [10037, 0]
